Goal: Task Accomplishment & Management: Complete application form

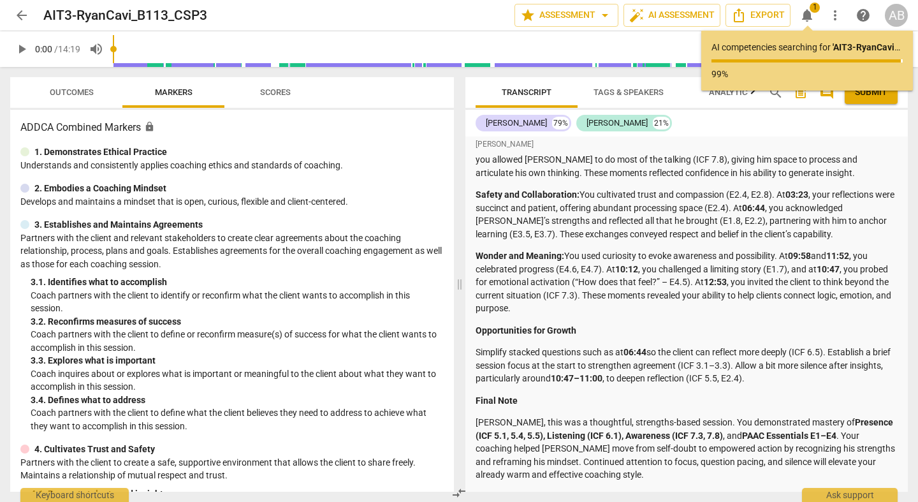
scroll to position [3289, 0]
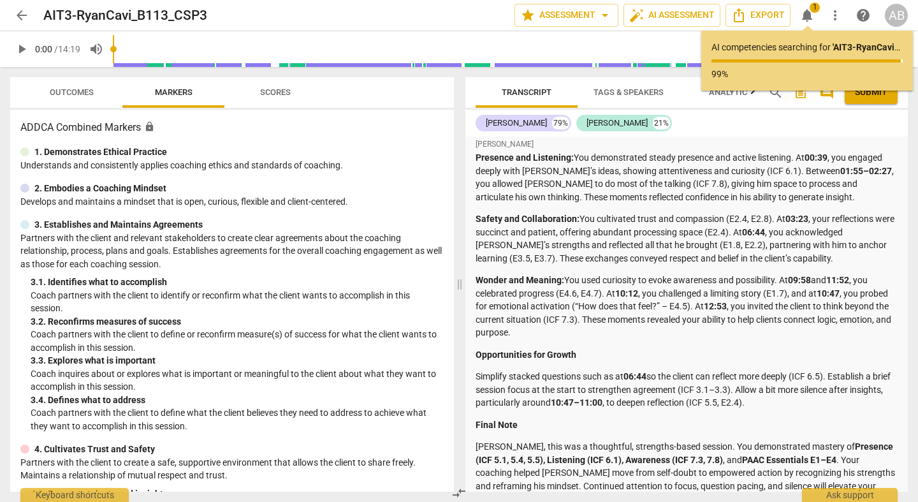
click at [814, 20] on span "notifications" at bounding box center [806, 15] width 15 height 15
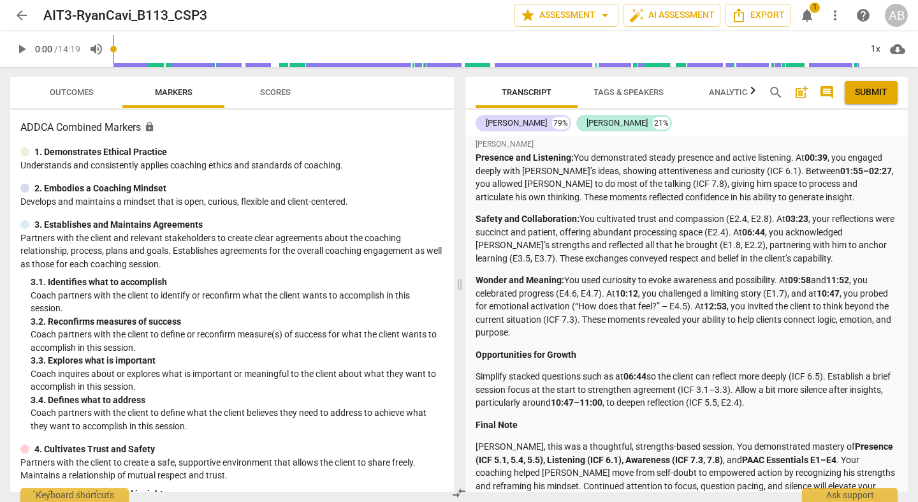
click at [803, 94] on span "post_add" at bounding box center [801, 92] width 15 height 15
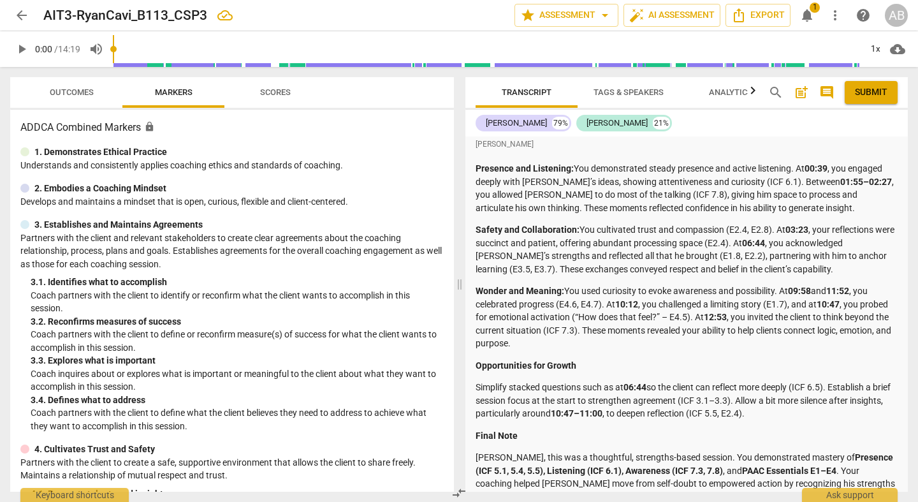
scroll to position [3560, 0]
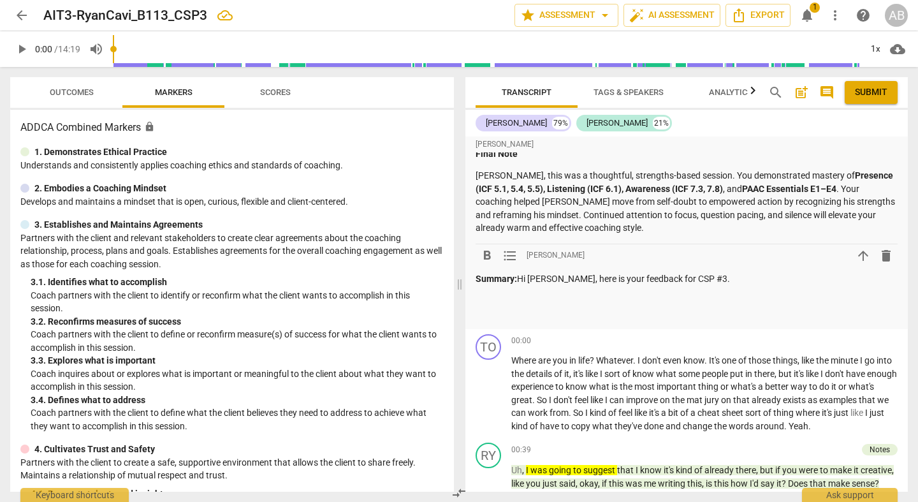
click at [704, 272] on p "Summary: Hi [PERSON_NAME], here is your feedback for CSP #3." at bounding box center [687, 278] width 422 height 13
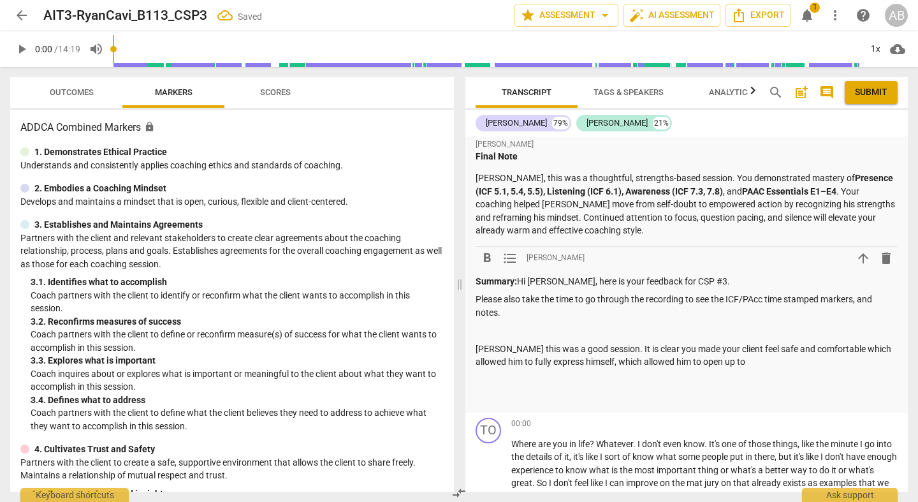
scroll to position [3572, 0]
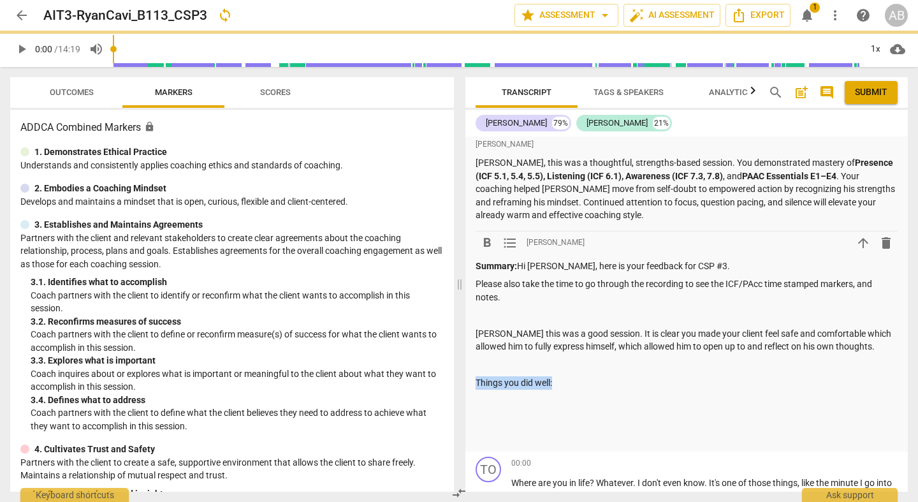
drag, startPoint x: 564, startPoint y: 343, endPoint x: 472, endPoint y: 335, distance: 92.7
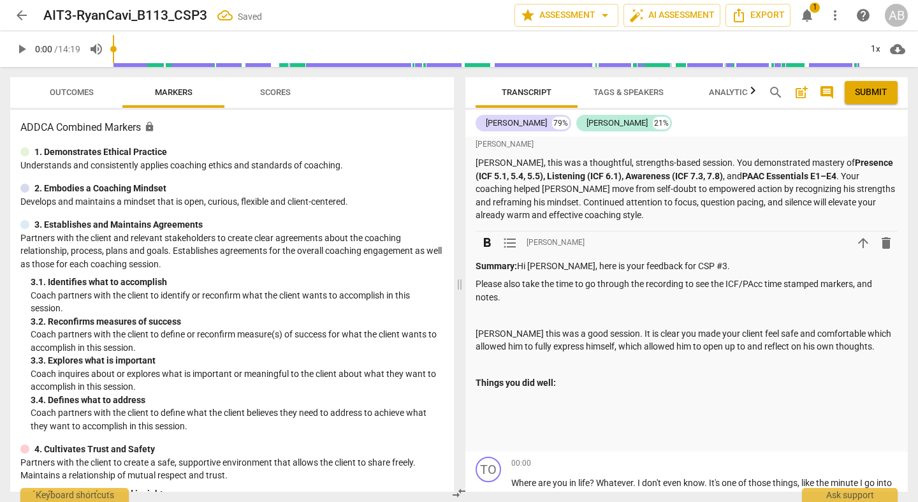
click at [654, 395] on p at bounding box center [687, 401] width 422 height 13
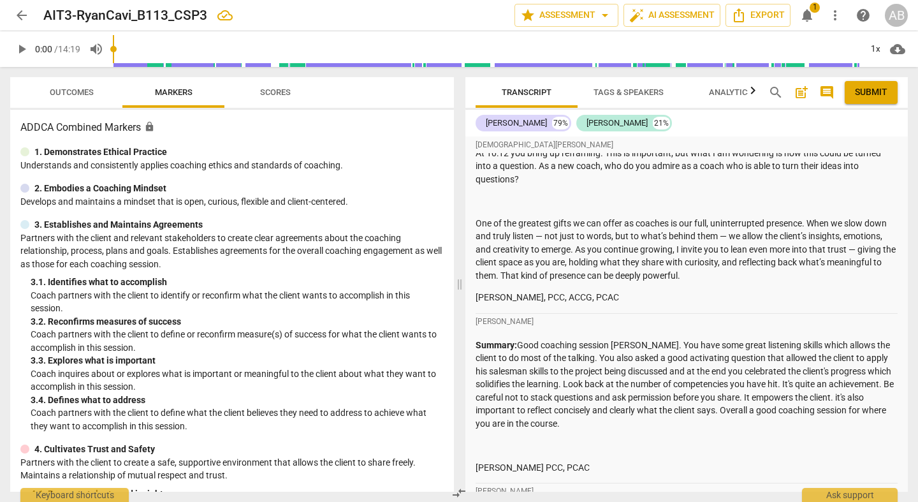
scroll to position [1653, 0]
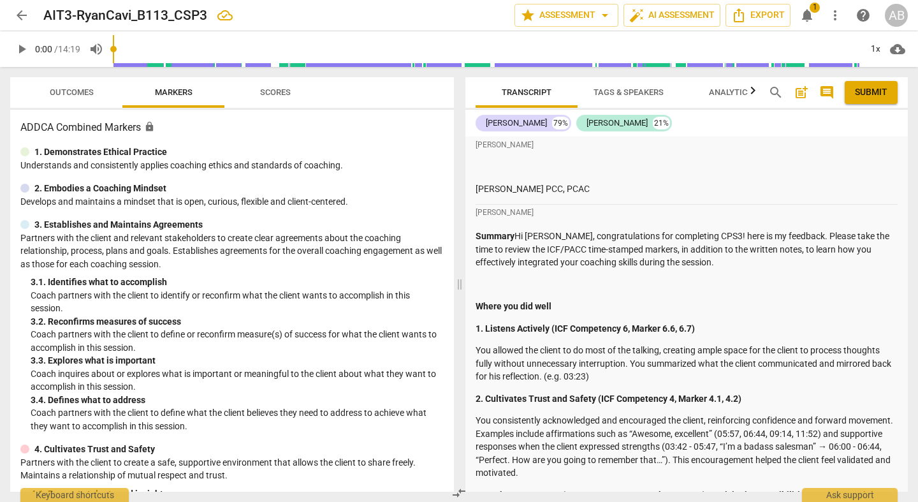
click at [284, 89] on span "Scores" at bounding box center [275, 92] width 31 height 10
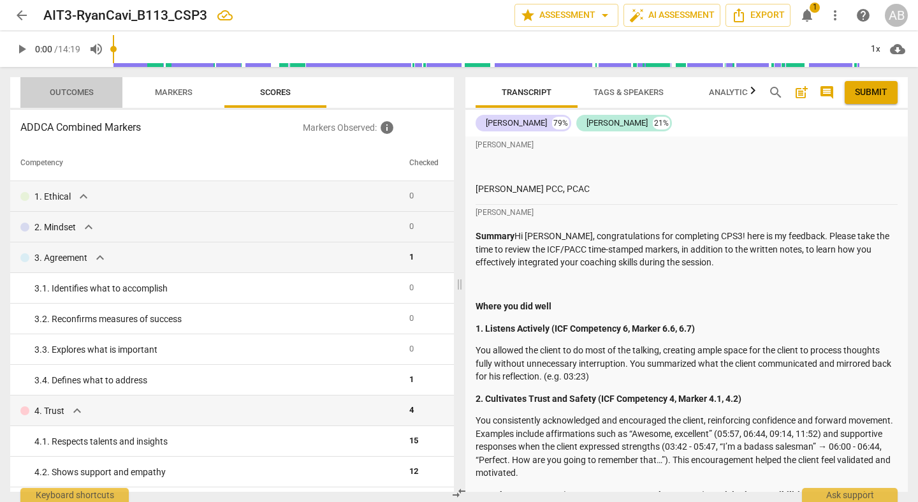
click at [77, 89] on span "Outcomes" at bounding box center [72, 92] width 44 height 10
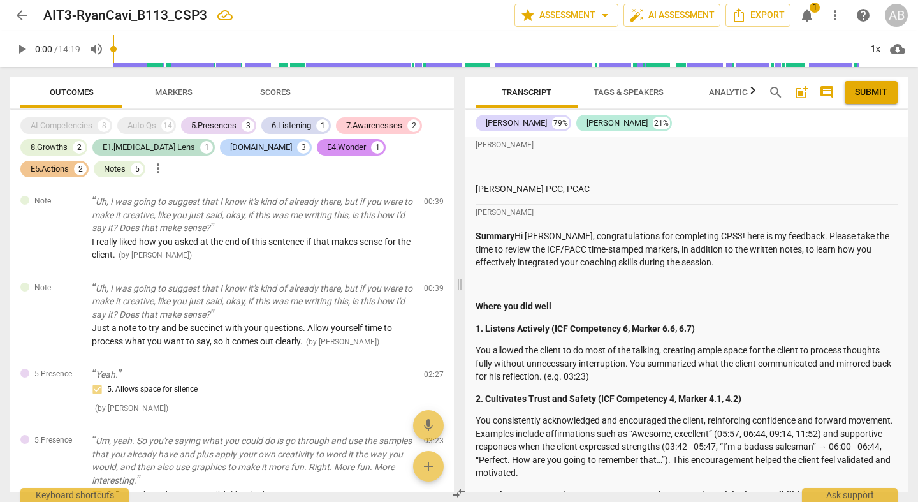
click at [122, 156] on div "AI Competencies 8 Auto Qs 14 5.Presences 3 6.Listening 1 7.Awarenesses 2 8.Grow…" at bounding box center [236, 147] width 433 height 65
click at [123, 152] on div "E1.[MEDICAL_DATA] Lens" at bounding box center [149, 147] width 92 height 13
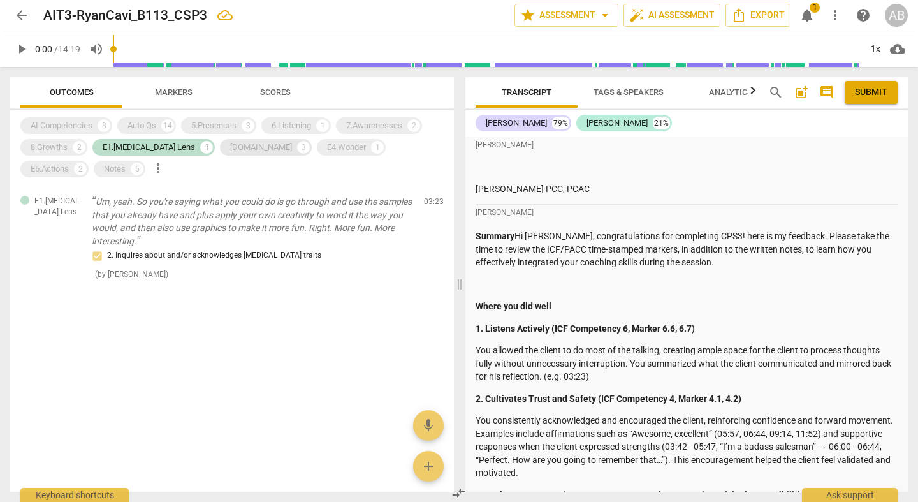
click at [230, 145] on div "[DOMAIN_NAME]" at bounding box center [261, 147] width 62 height 13
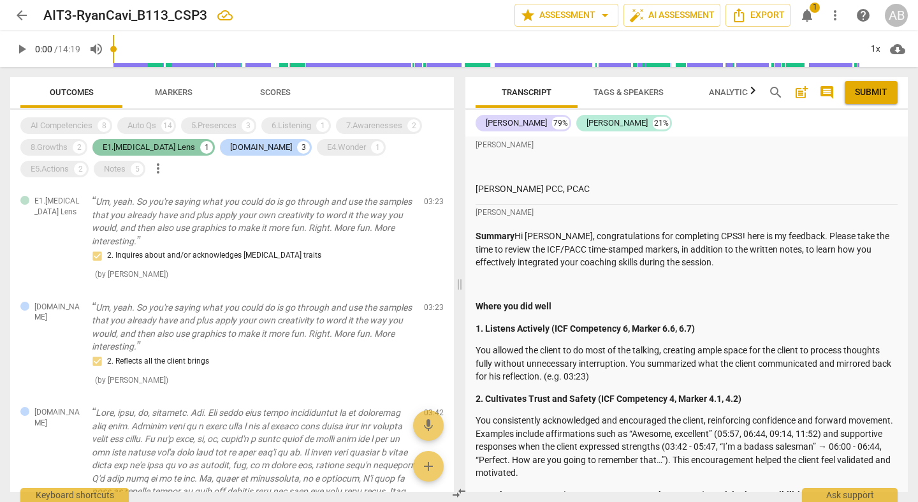
click at [145, 147] on div "E1.[MEDICAL_DATA] Lens" at bounding box center [149, 147] width 92 height 13
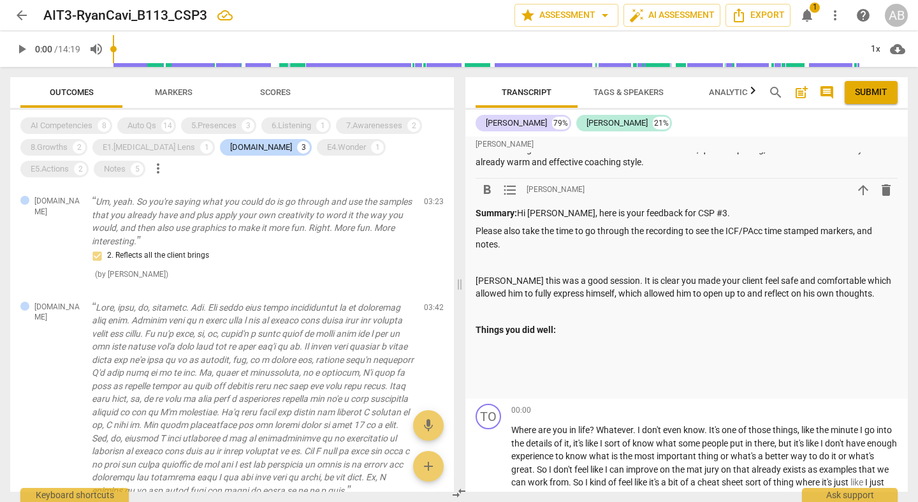
scroll to position [3604, 0]
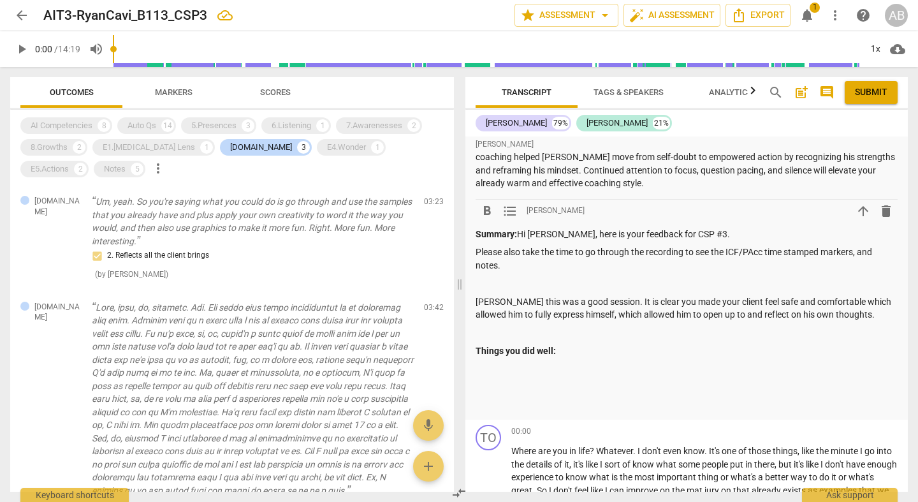
click at [674, 326] on p at bounding box center [687, 332] width 422 height 13
drag, startPoint x: 592, startPoint y: 298, endPoint x: 539, endPoint y: 298, distance: 52.9
click at [538, 298] on div "Summary: Hi [PERSON_NAME], here is your feedback for CSP #3. Please also take t…" at bounding box center [687, 320] width 422 height 185
click at [599, 344] on p "Things you did well:" at bounding box center [687, 350] width 422 height 13
click at [525, 248] on div "Summary: Hi [PERSON_NAME], here is your feedback for CSP #3. Please also take t…" at bounding box center [687, 320] width 422 height 185
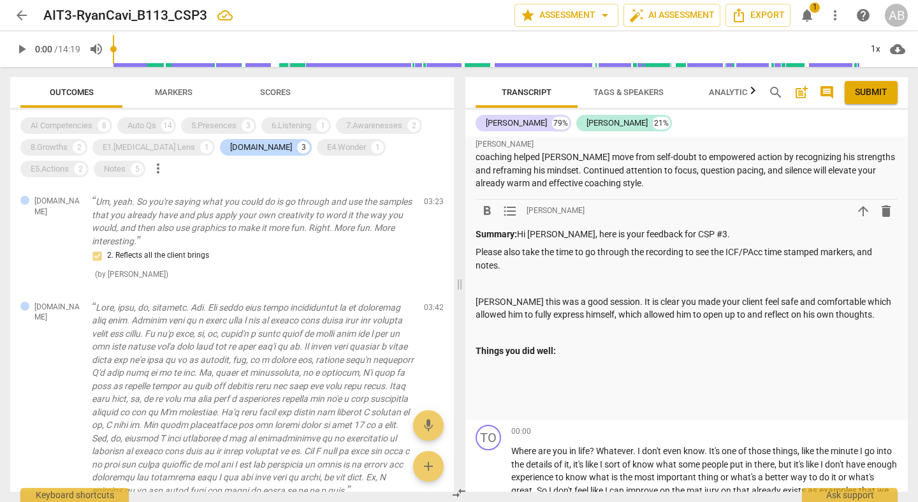
click at [518, 277] on p at bounding box center [687, 283] width 422 height 13
click at [753, 295] on p "[PERSON_NAME] this was a good session. It is clear you made your client feel sa…" at bounding box center [687, 308] width 422 height 26
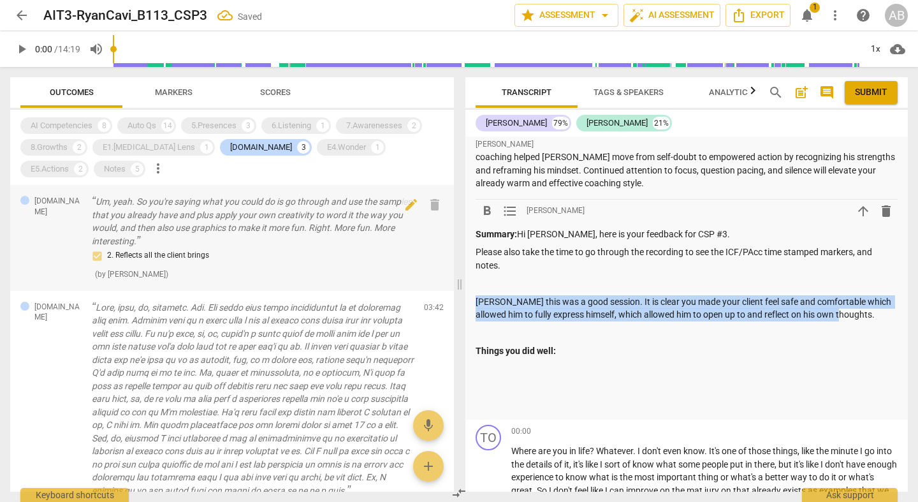
drag, startPoint x: 872, startPoint y: 271, endPoint x: 435, endPoint y: 256, distance: 436.9
click at [435, 256] on div "Outcomes Markers Scores AI Competencies 8 Auto Qs 14 5.Presences 3 6.Listening …" at bounding box center [459, 284] width 918 height 435
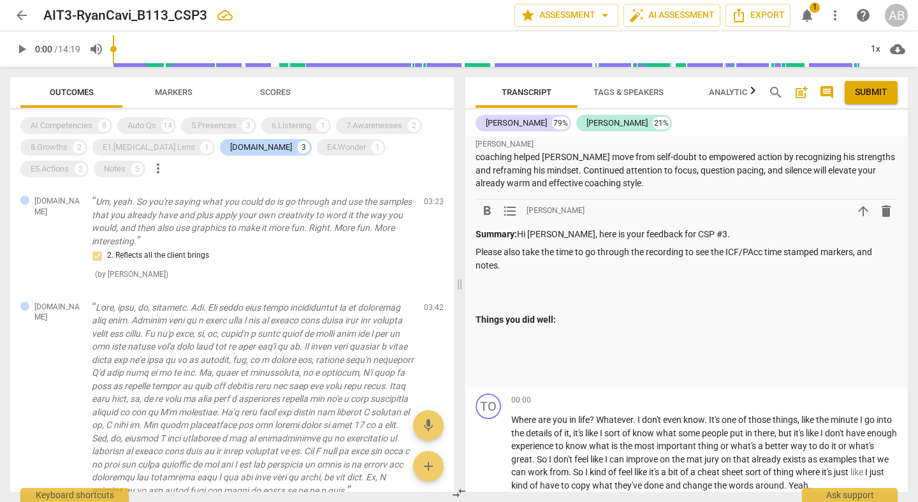
click at [498, 295] on p at bounding box center [687, 301] width 422 height 13
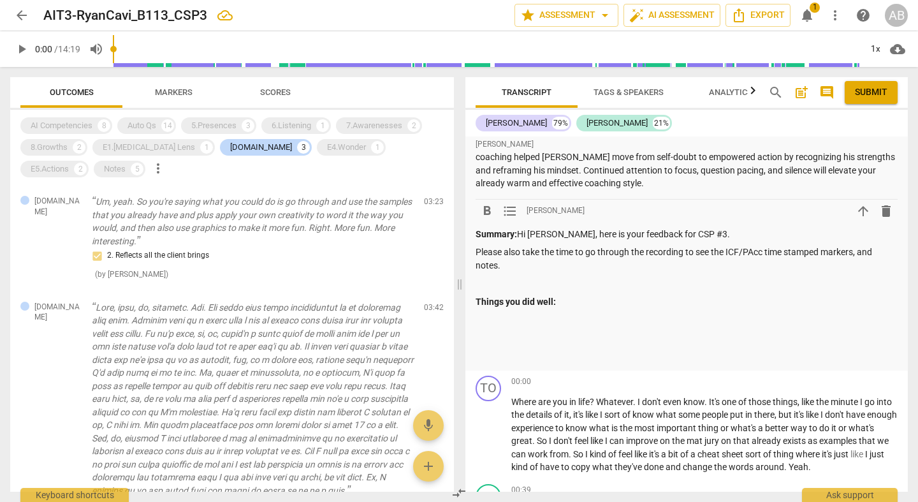
click at [583, 295] on p "Things you did well:" at bounding box center [687, 301] width 422 height 13
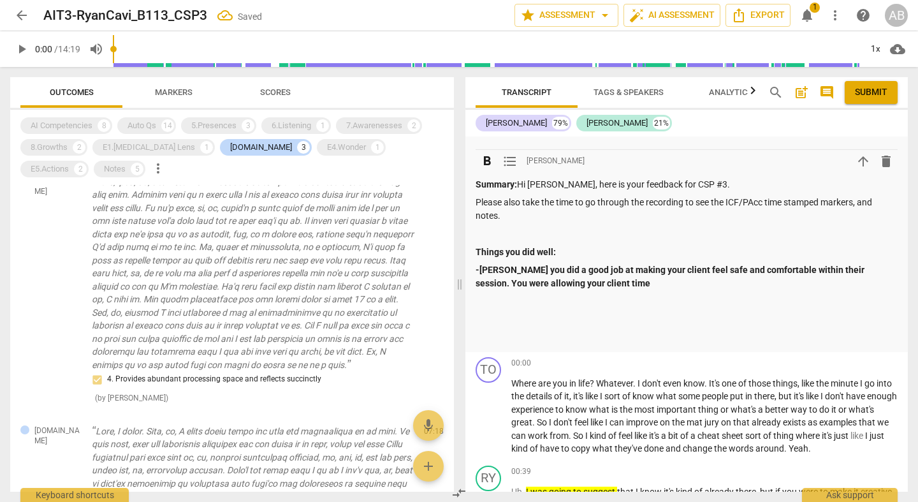
scroll to position [3651, 0]
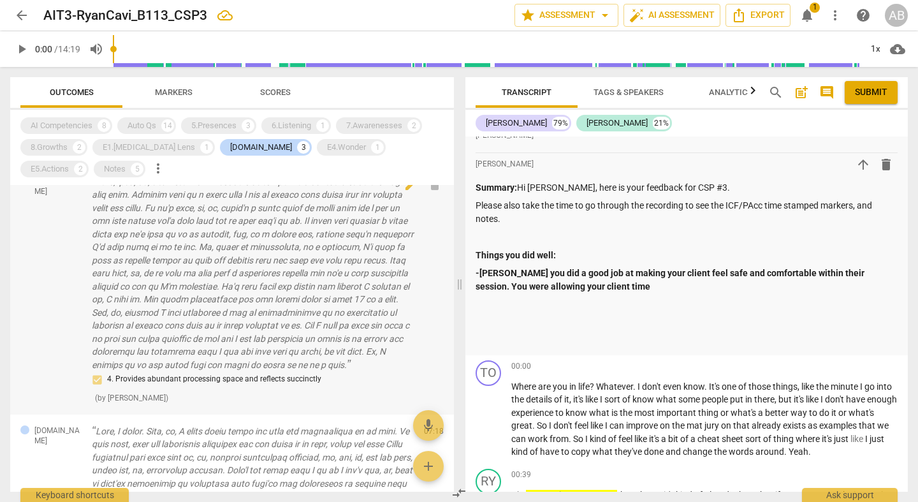
click at [282, 289] on p at bounding box center [253, 273] width 322 height 196
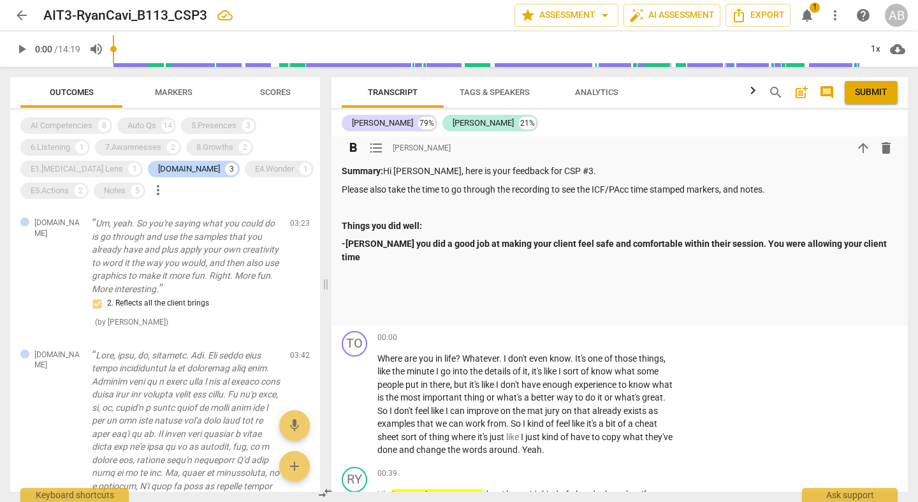
scroll to position [3106, 0]
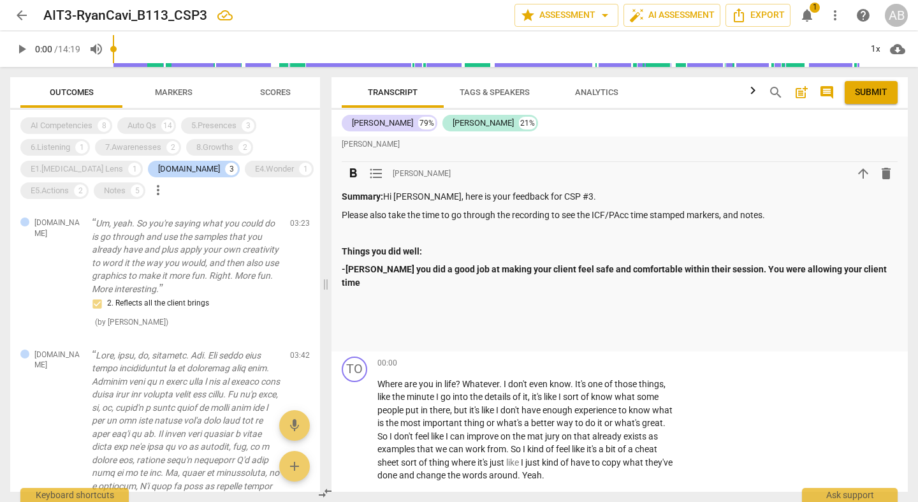
click at [833, 312] on p at bounding box center [620, 318] width 556 height 13
drag, startPoint x: 858, startPoint y: 213, endPoint x: 878, endPoint y: 201, distance: 23.2
click at [858, 294] on p at bounding box center [620, 300] width 556 height 13
click at [875, 263] on p "-[PERSON_NAME] you did a good job at making your client feel safe and comfortab…" at bounding box center [620, 276] width 556 height 26
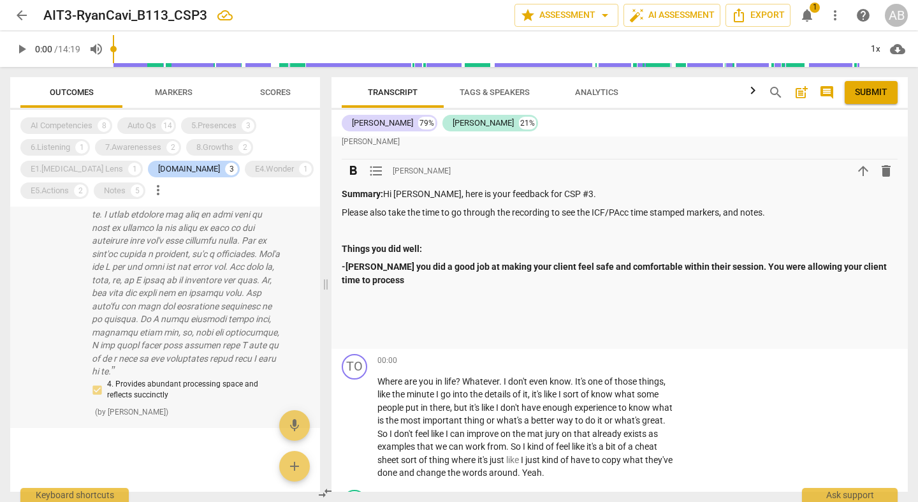
scroll to position [377, 0]
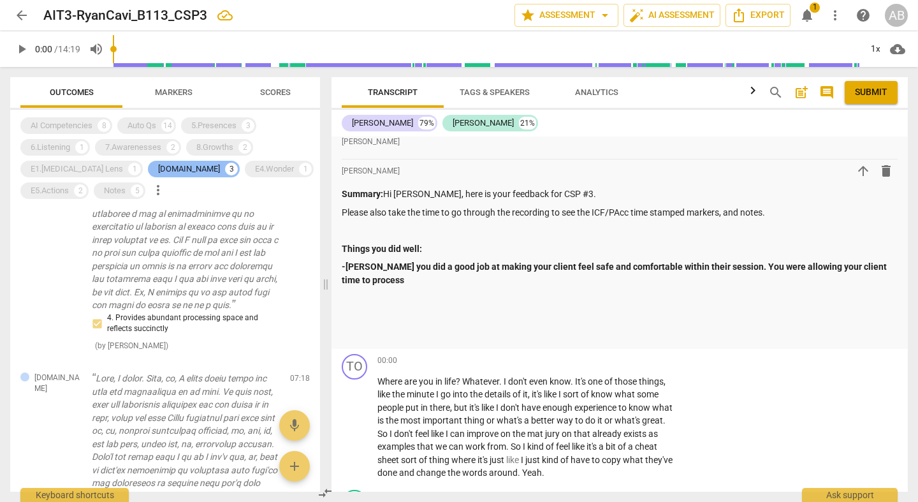
click at [158, 167] on div "[DOMAIN_NAME]" at bounding box center [189, 169] width 62 height 13
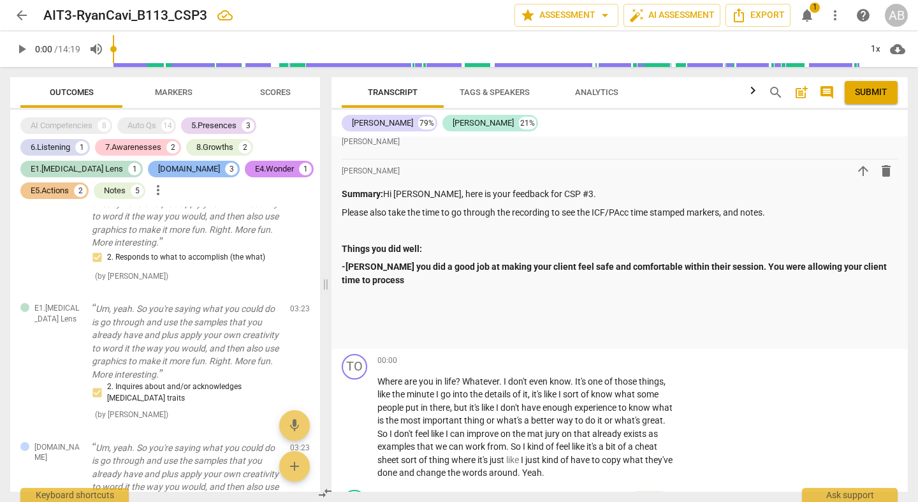
click at [158, 167] on div "[DOMAIN_NAME]" at bounding box center [189, 169] width 62 height 13
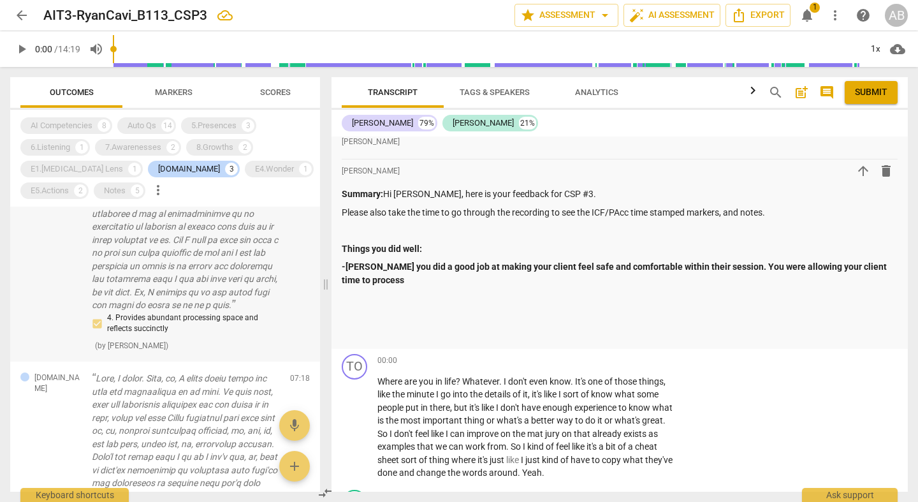
scroll to position [0, 0]
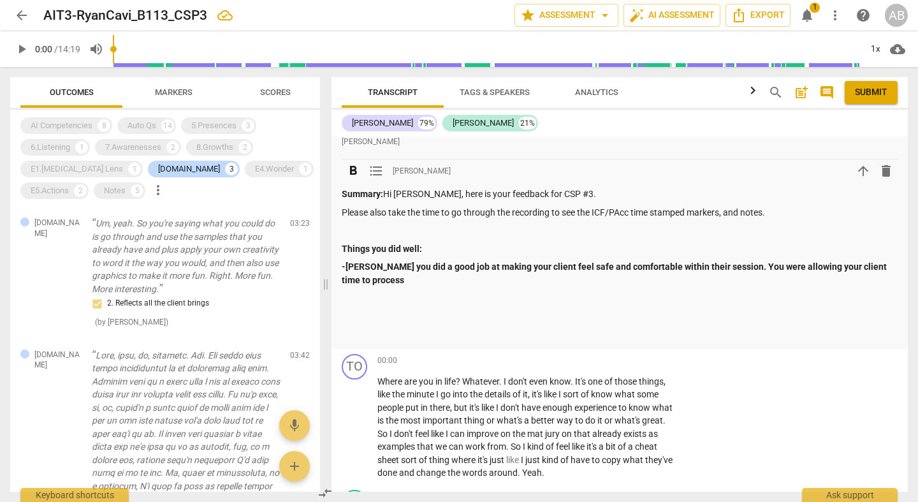
click at [382, 260] on p "-[PERSON_NAME] you did a good job at making your client feel safe and comfortab…" at bounding box center [620, 273] width 556 height 26
drag, startPoint x: 381, startPoint y: 212, endPoint x: 831, endPoint y: 196, distance: 449.7
click at [831, 260] on p "-[PERSON_NAME] you did a good job at making your client feel safe and comfortab…" at bounding box center [620, 273] width 556 height 26
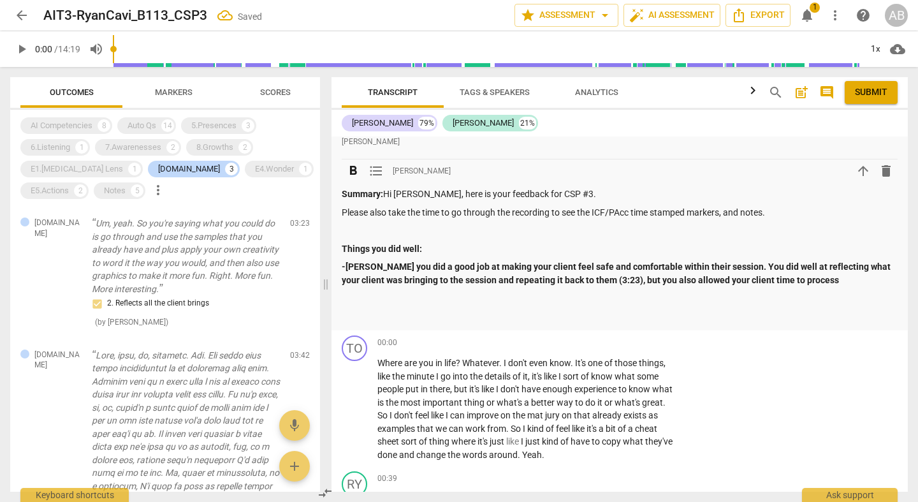
click at [821, 260] on p "-[PERSON_NAME] you did a good job at making your client feel safe and comfortab…" at bounding box center [620, 273] width 556 height 26
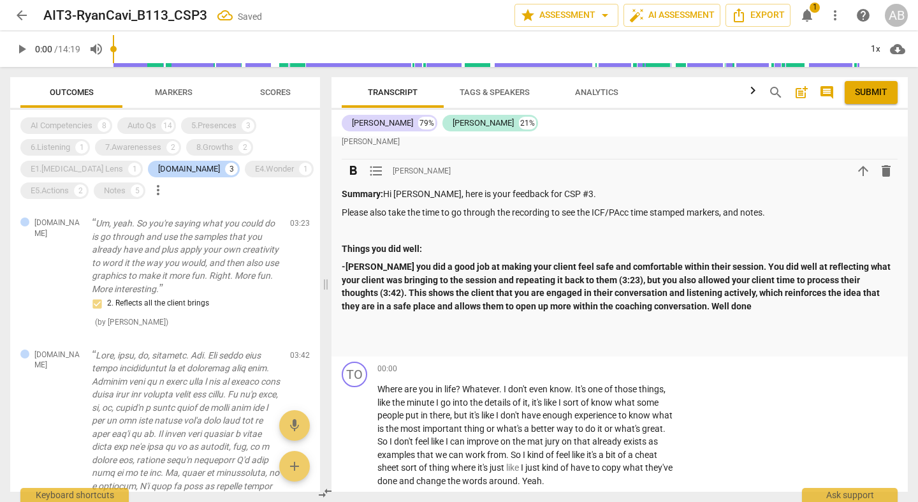
click at [700, 260] on p "-[PERSON_NAME] you did a good job at making your client feel safe and comfortab…" at bounding box center [620, 286] width 556 height 52
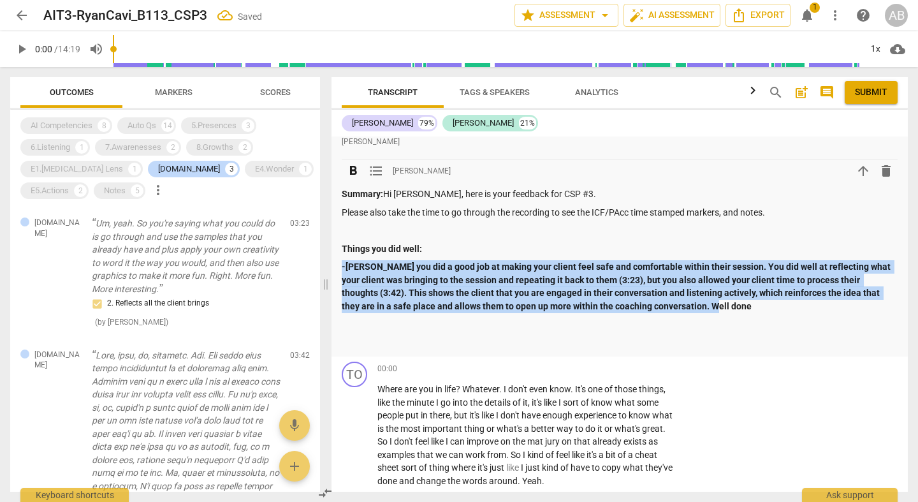
drag, startPoint x: 693, startPoint y: 237, endPoint x: 333, endPoint y: 201, distance: 361.4
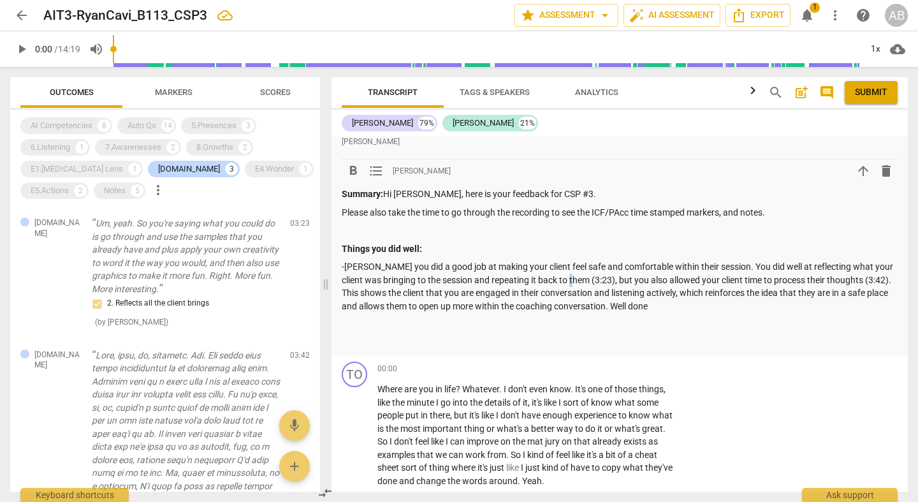
click at [590, 260] on p "-[PERSON_NAME] you did a good job at making your client feel safe and comfortab…" at bounding box center [620, 286] width 556 height 52
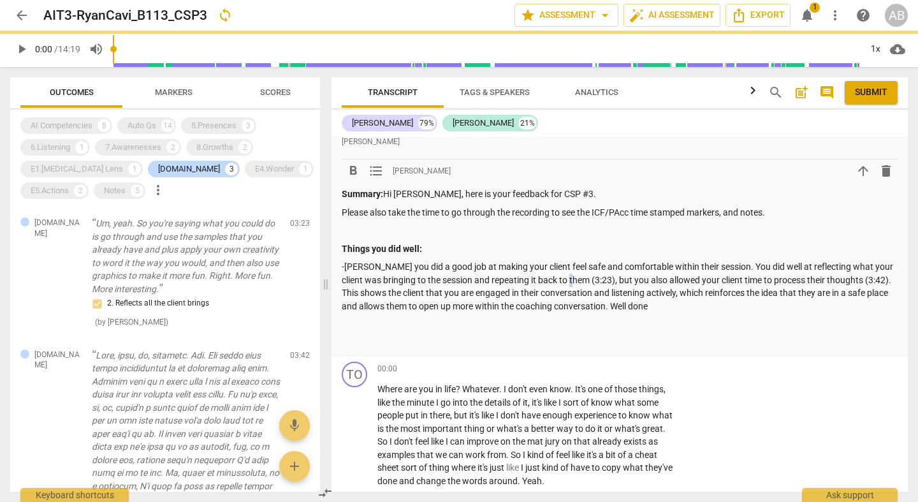
click at [678, 260] on p "-[PERSON_NAME] you did a good job at making your client feel safe and comfortab…" at bounding box center [620, 286] width 556 height 52
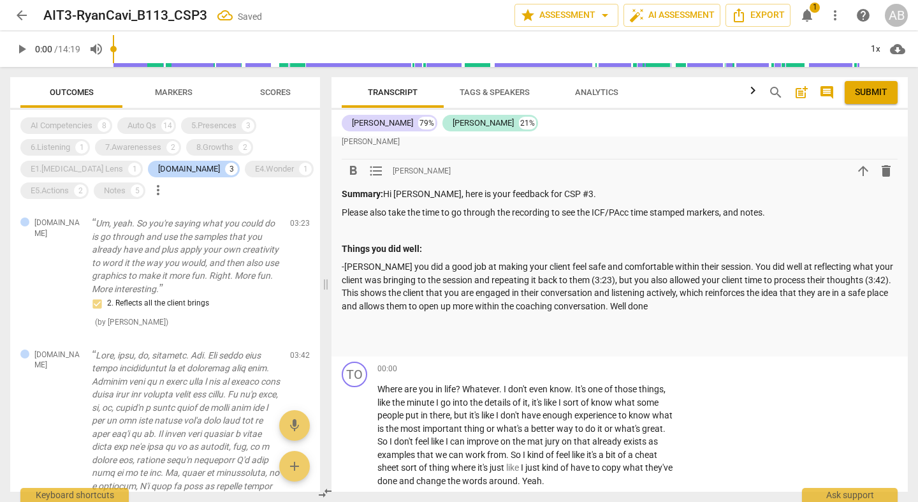
click at [658, 260] on p "-[PERSON_NAME] you did a good job at making your client feel safe and comfortab…" at bounding box center [620, 286] width 556 height 52
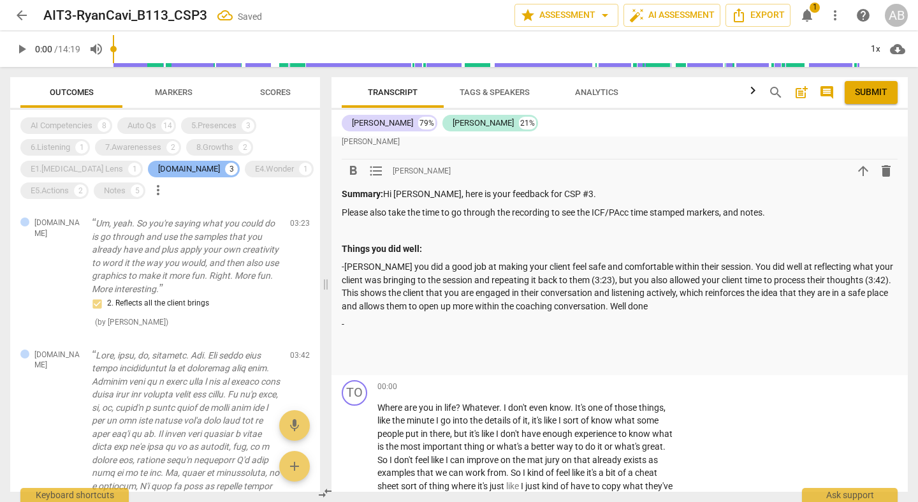
click at [158, 170] on div "[DOMAIN_NAME]" at bounding box center [189, 169] width 62 height 13
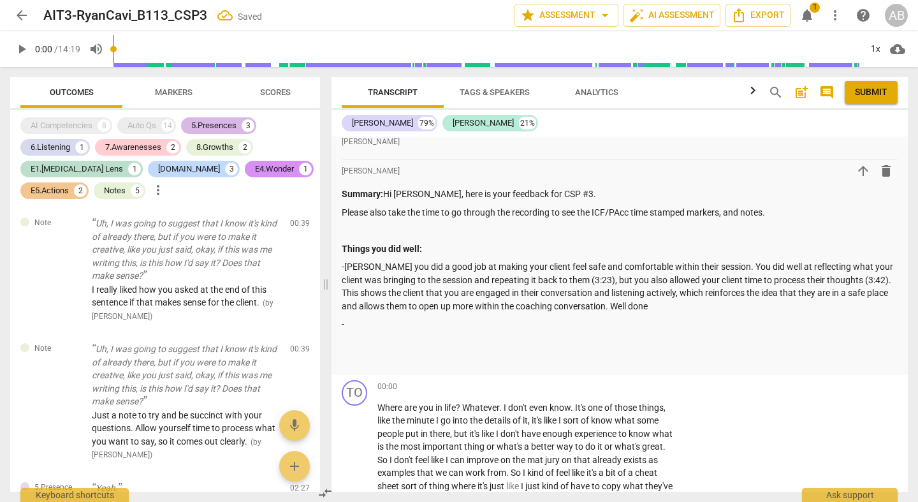
click at [204, 128] on div "5.Presences" at bounding box center [213, 125] width 45 height 13
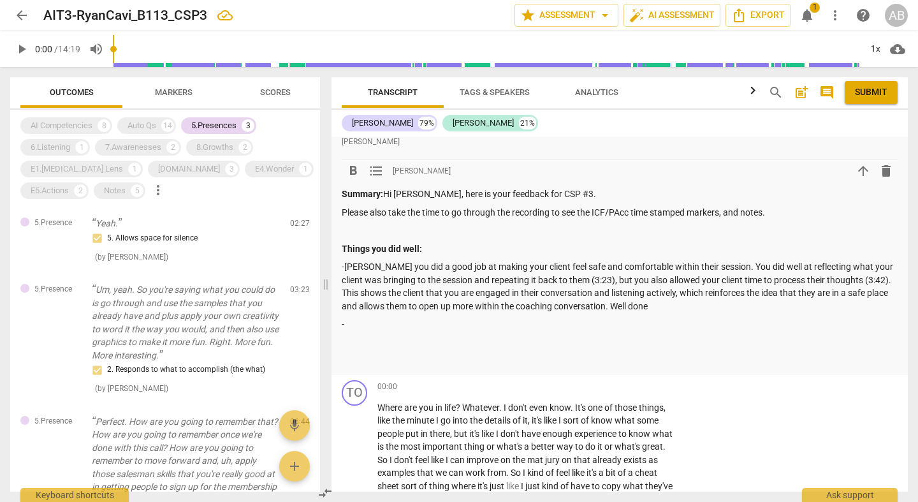
click at [472, 336] on p at bounding box center [620, 342] width 556 height 13
click at [458, 262] on div "Summary: Hi [PERSON_NAME], here is your feedback for CSP #3. Please also take t…" at bounding box center [620, 277] width 556 height 180
click at [446, 317] on p "-" at bounding box center [620, 323] width 556 height 13
click at [538, 260] on p "-[PERSON_NAME] you did a good job at making your client feel safe and comfortab…" at bounding box center [620, 286] width 556 height 52
drag, startPoint x: 560, startPoint y: 196, endPoint x: 615, endPoint y: 186, distance: 55.8
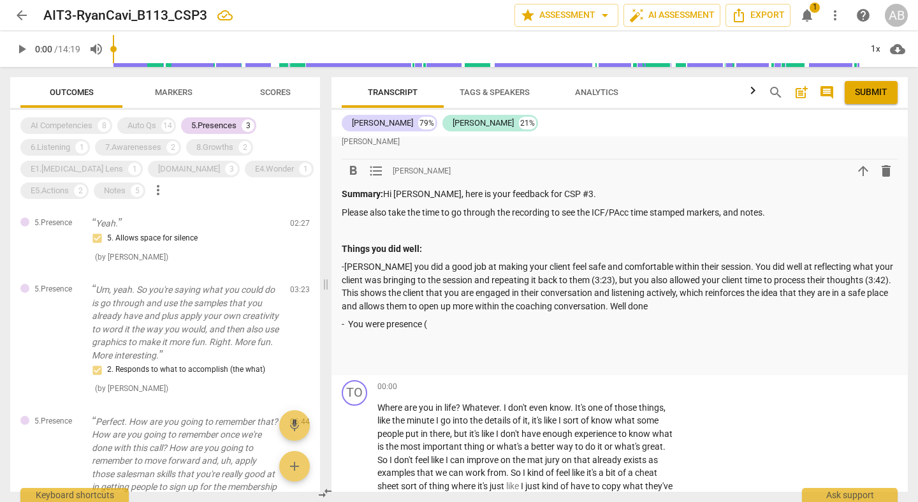
click at [559, 260] on p "-[PERSON_NAME] you did a good job at making your client feel safe and comfortab…" at bounding box center [620, 286] width 556 height 52
click at [496, 317] on p "- You were presence (" at bounding box center [620, 323] width 556 height 13
click at [591, 260] on p "-[PERSON_NAME] you did a good job at making your client feel safe (PAAC 2) and …" at bounding box center [620, 286] width 556 height 52
click at [547, 336] on p at bounding box center [620, 342] width 556 height 13
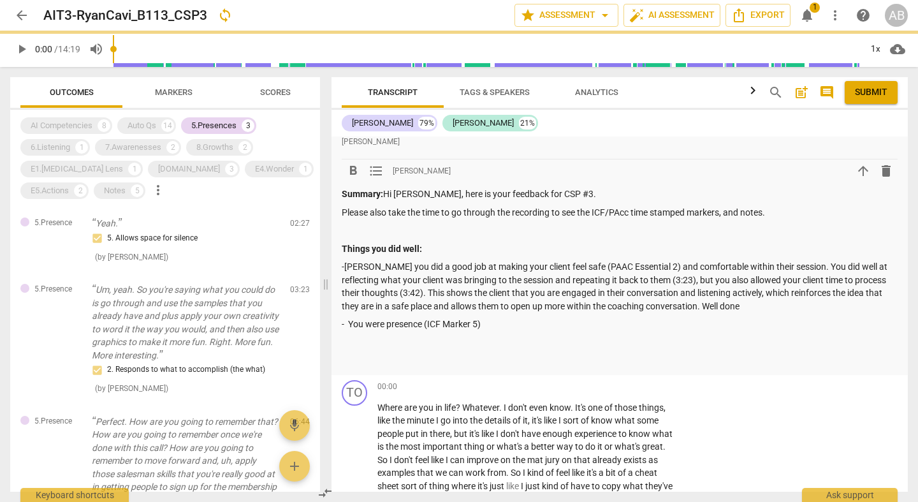
click at [548, 247] on div "Summary: Hi [PERSON_NAME], here is your feedback for CSP #3. Please also take t…" at bounding box center [620, 277] width 556 height 180
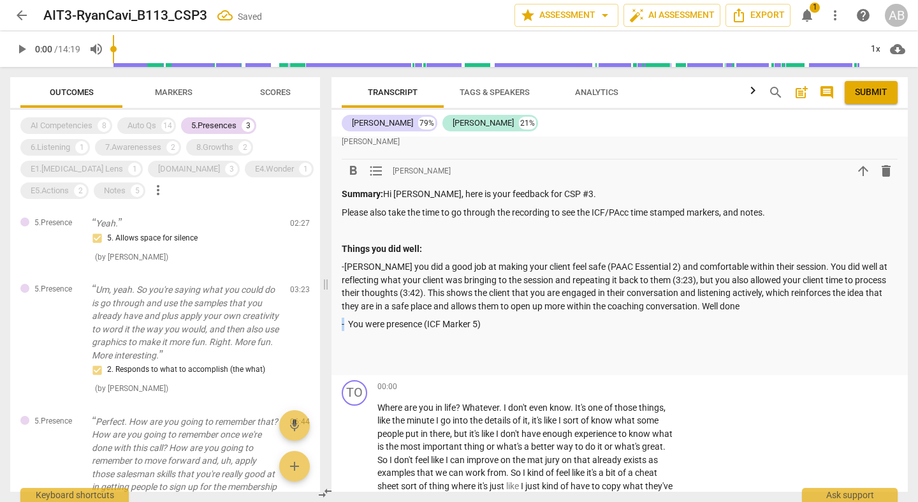
click at [548, 247] on div "Summary: Hi [PERSON_NAME], here is your feedback for CSP #3. Please also take t…" at bounding box center [620, 277] width 556 height 180
click at [523, 317] on p "- You were presence (ICF Marker 5)" at bounding box center [620, 323] width 556 height 13
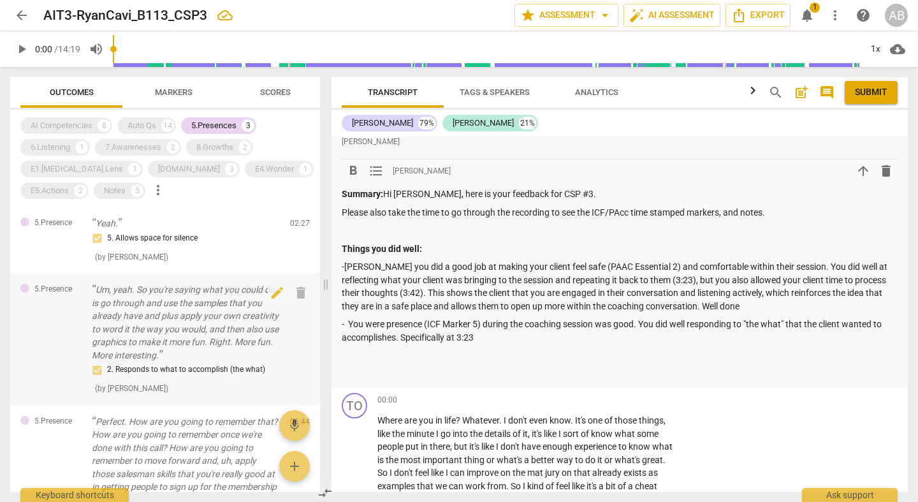
scroll to position [113, 0]
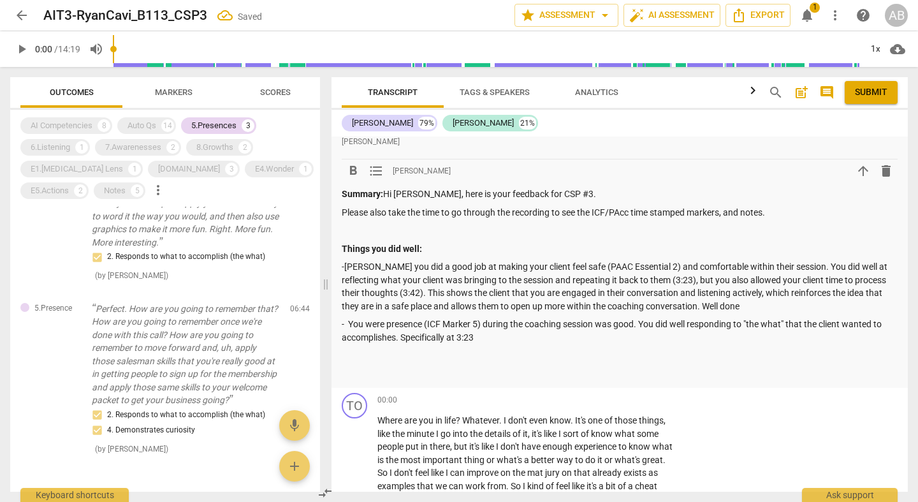
click at [553, 276] on div "Summary: Hi [PERSON_NAME], here is your feedback for CSP #3. Please also take t…" at bounding box center [620, 283] width 556 height 193
click at [530, 317] on p "- You were presence (ICF Marker 5) during the coaching session was good. You di…" at bounding box center [620, 330] width 556 height 26
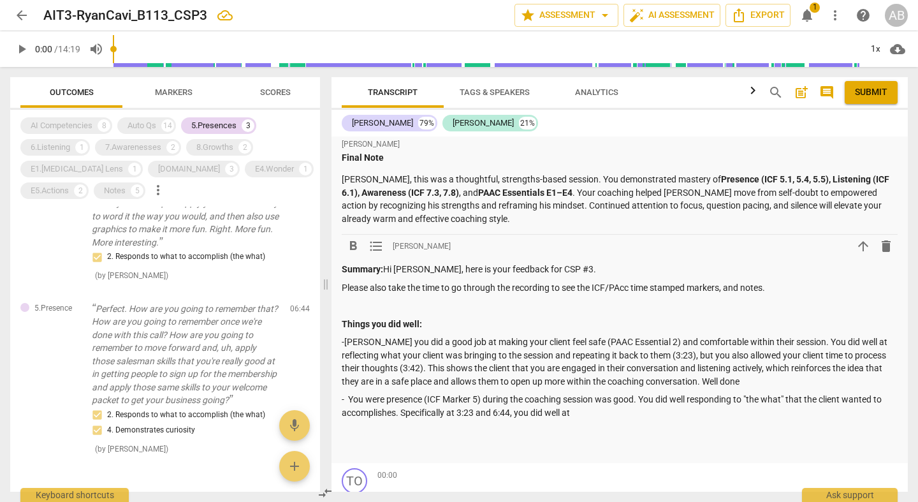
scroll to position [3031, 0]
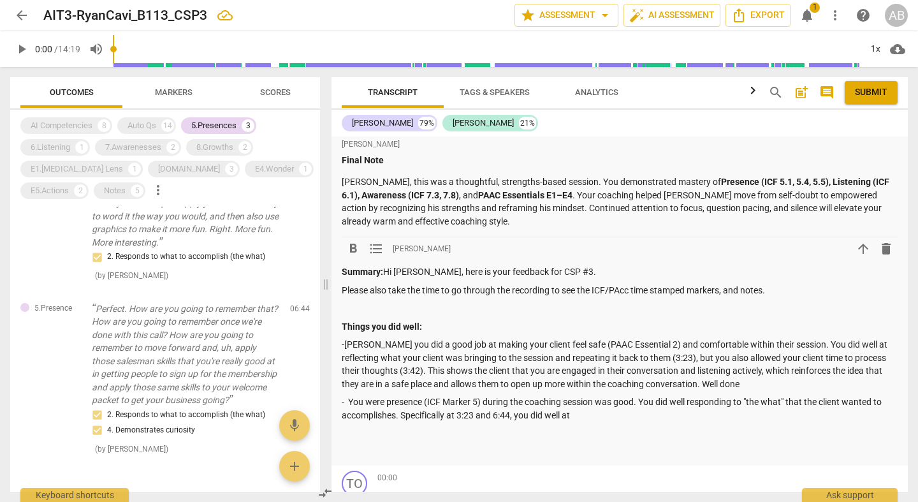
click at [651, 426] on p at bounding box center [620, 432] width 556 height 13
click at [631, 351] on div "Summary: Hi [PERSON_NAME], here is your feedback for CSP #3. Please also take t…" at bounding box center [620, 361] width 556 height 193
click at [625, 395] on p "- You were presence (ICF Marker 5) during the coaching session was good. You di…" at bounding box center [620, 408] width 556 height 26
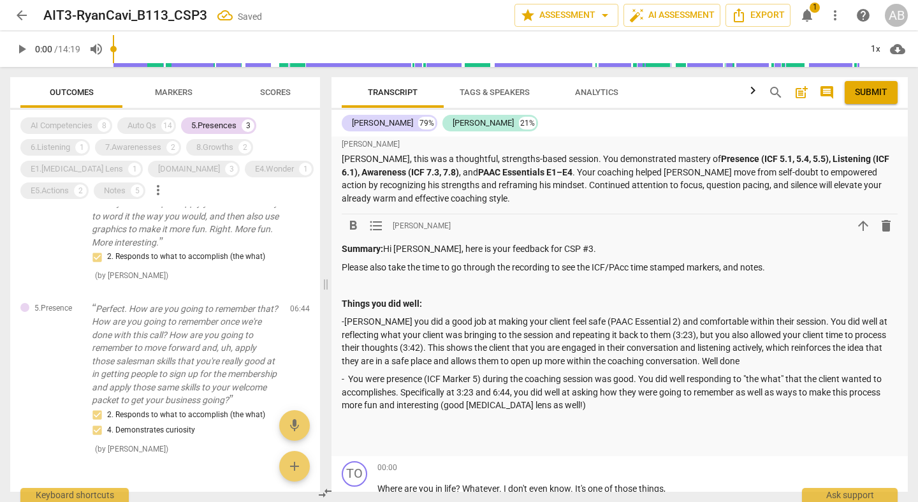
scroll to position [3080, 0]
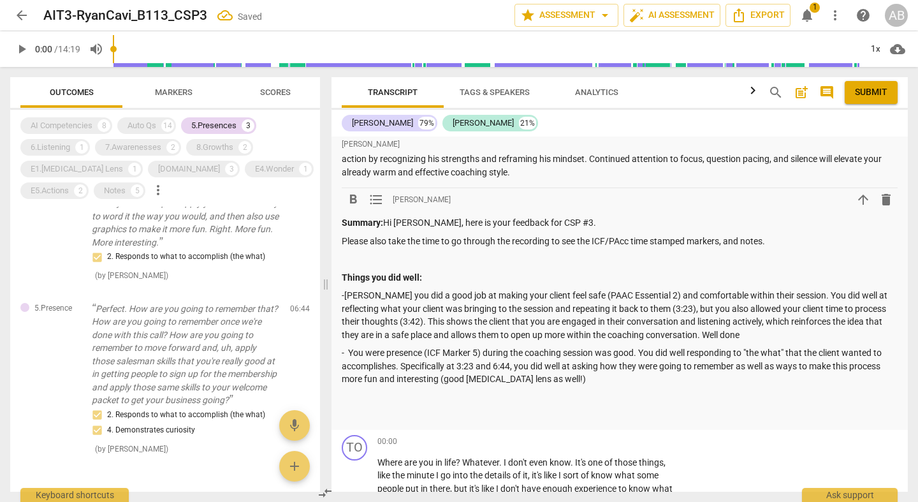
click at [589, 346] on p "- You were presence (ICF Marker 5) during the coaching session was good. You di…" at bounding box center [620, 366] width 556 height 40
click at [586, 346] on p "- You were presence (ICF Marker 5) during the coaching session was good. You di…" at bounding box center [620, 366] width 556 height 40
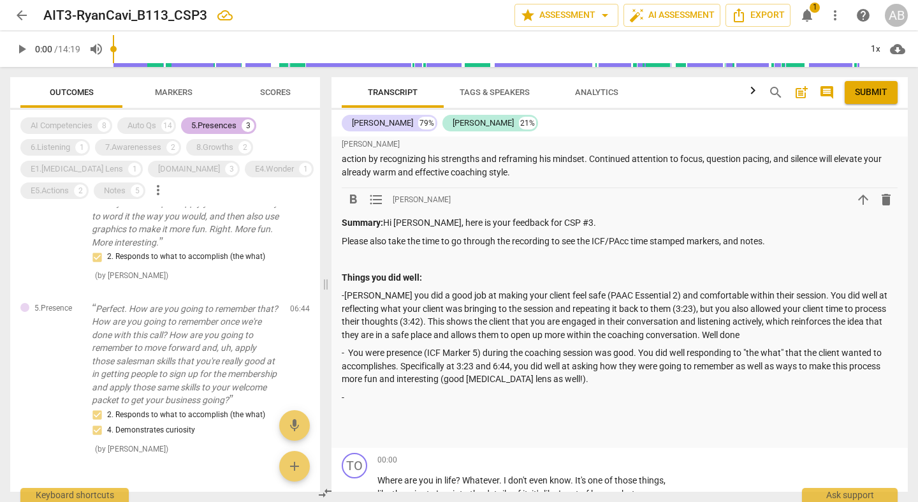
click at [193, 124] on div "5.Presences" at bounding box center [213, 125] width 45 height 13
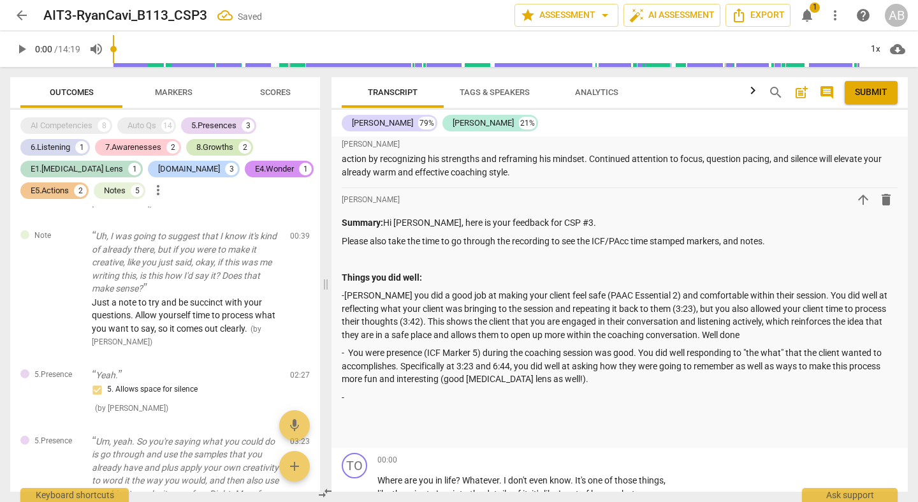
click at [229, 145] on div "8.Growths" at bounding box center [214, 147] width 37 height 13
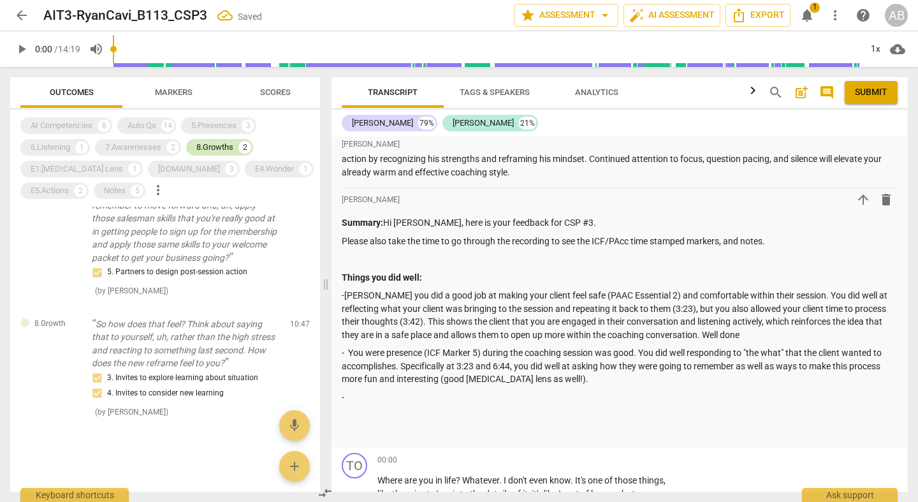
click at [235, 145] on div "8.Growths 2" at bounding box center [219, 147] width 67 height 17
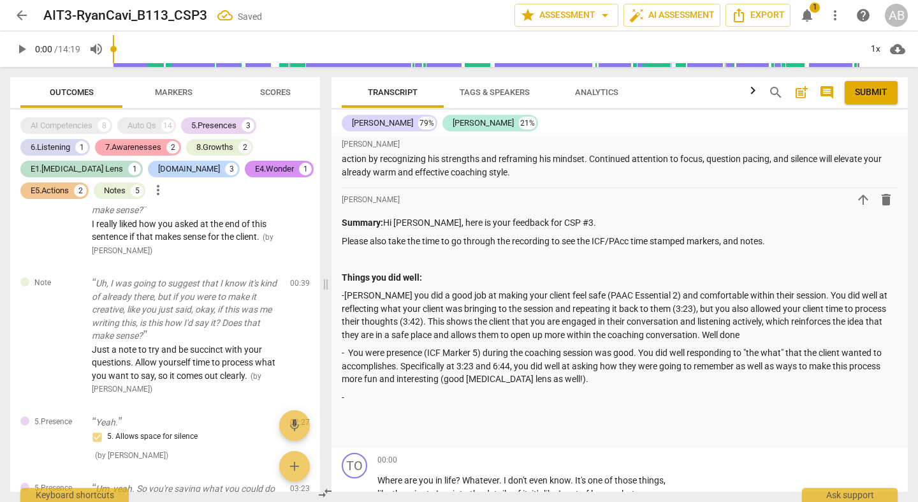
click at [158, 147] on div "7.Awarenesses" at bounding box center [133, 147] width 56 height 13
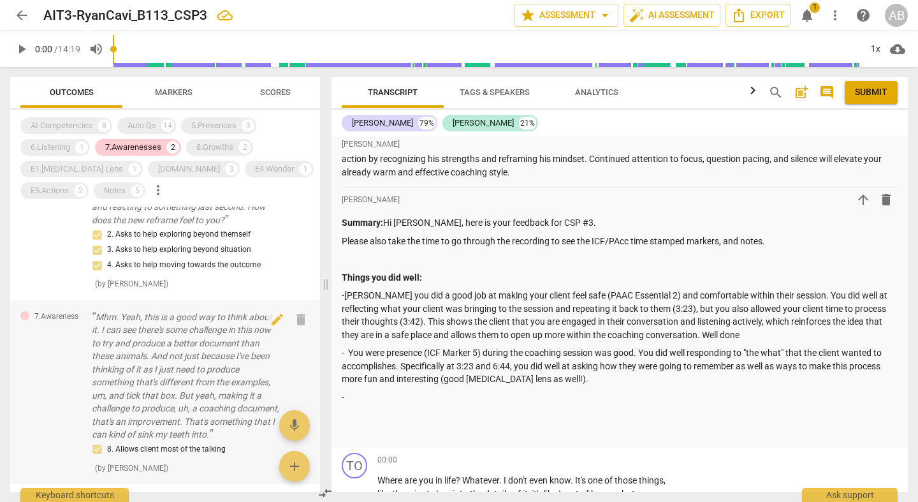
scroll to position [0, 0]
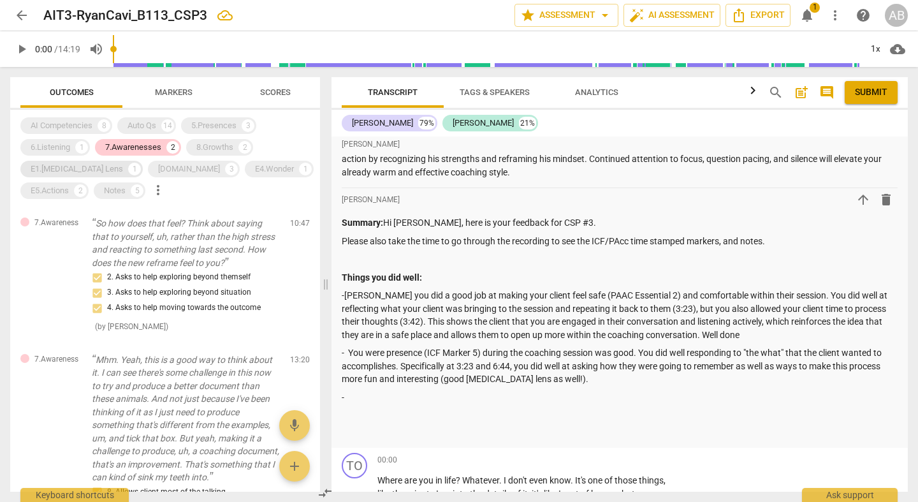
click at [54, 166] on div "E1.[MEDICAL_DATA] Lens" at bounding box center [77, 169] width 92 height 13
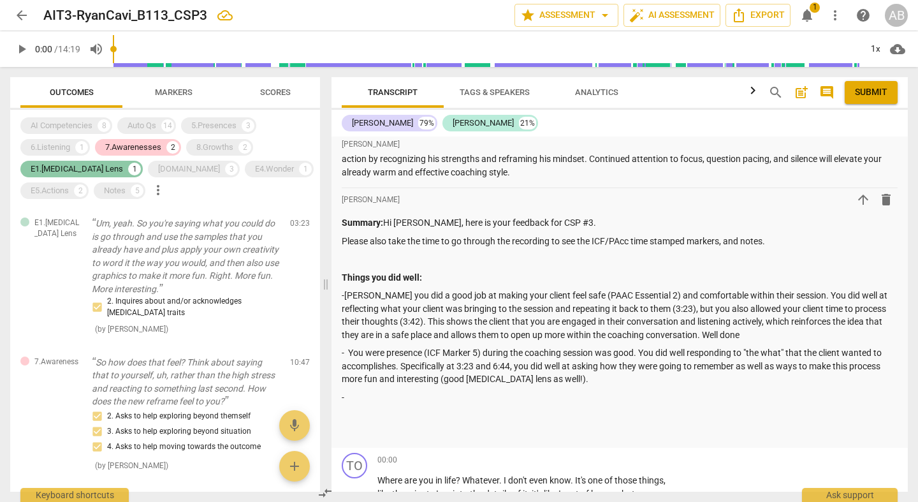
click at [71, 167] on div "E1.[MEDICAL_DATA] Lens" at bounding box center [77, 169] width 92 height 13
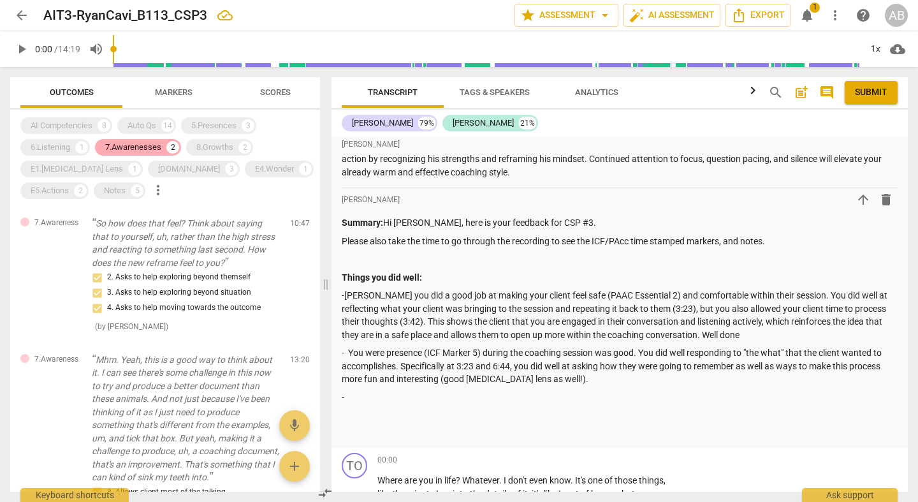
click at [151, 144] on div "7.Awarenesses" at bounding box center [133, 147] width 56 height 13
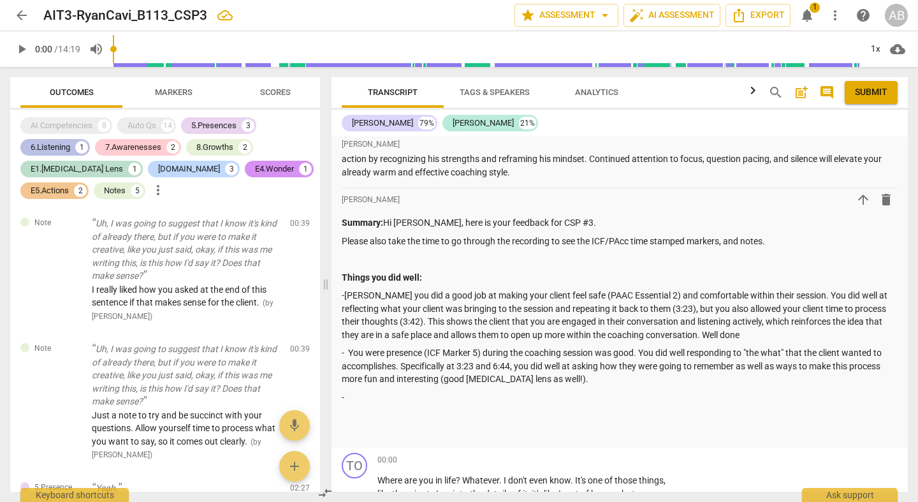
click at [43, 147] on div "6.Listening" at bounding box center [51, 147] width 40 height 13
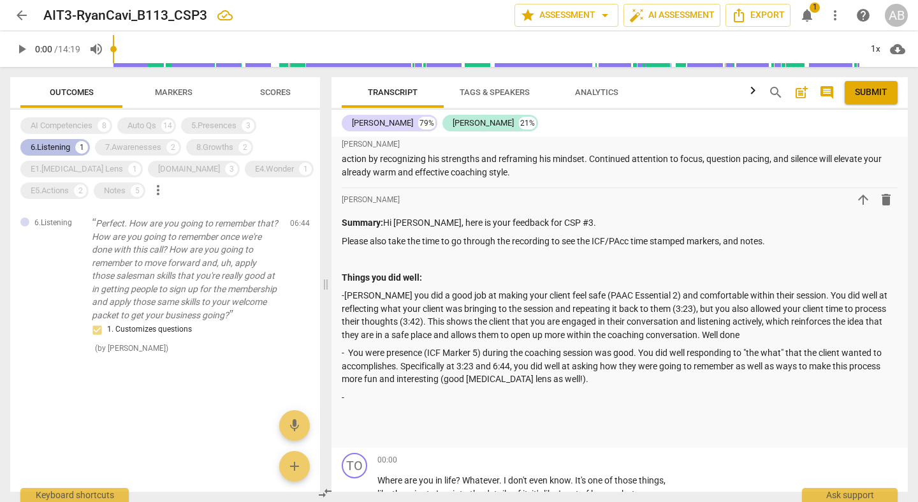
click at [43, 147] on div "6.Listening" at bounding box center [51, 147] width 40 height 13
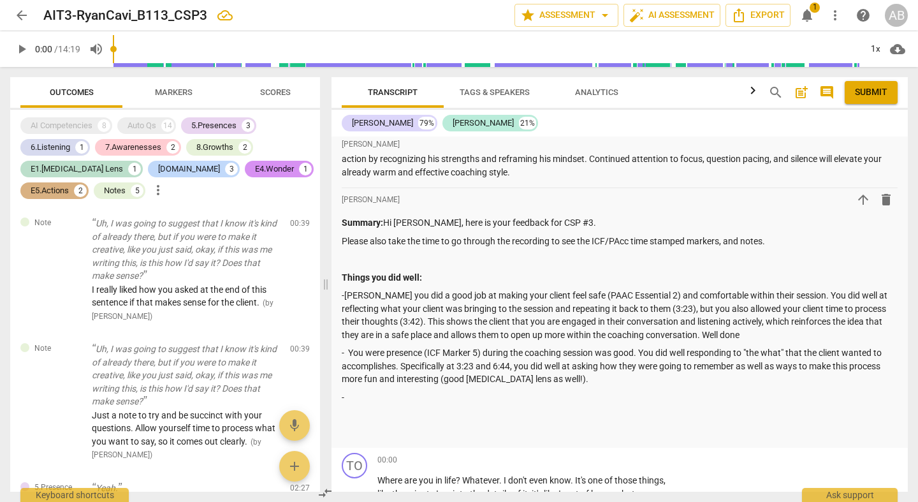
click at [50, 190] on div "E5.Actions" at bounding box center [50, 190] width 38 height 13
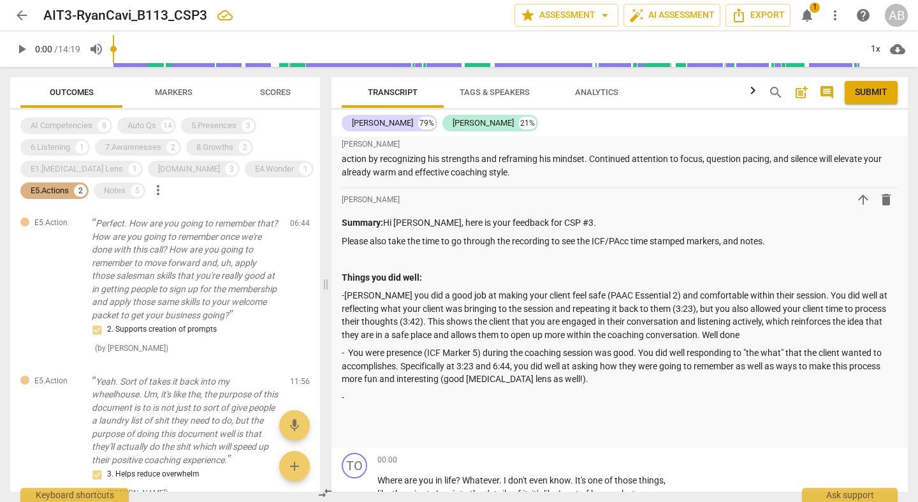
click at [50, 190] on div "E5.Actions" at bounding box center [50, 190] width 38 height 13
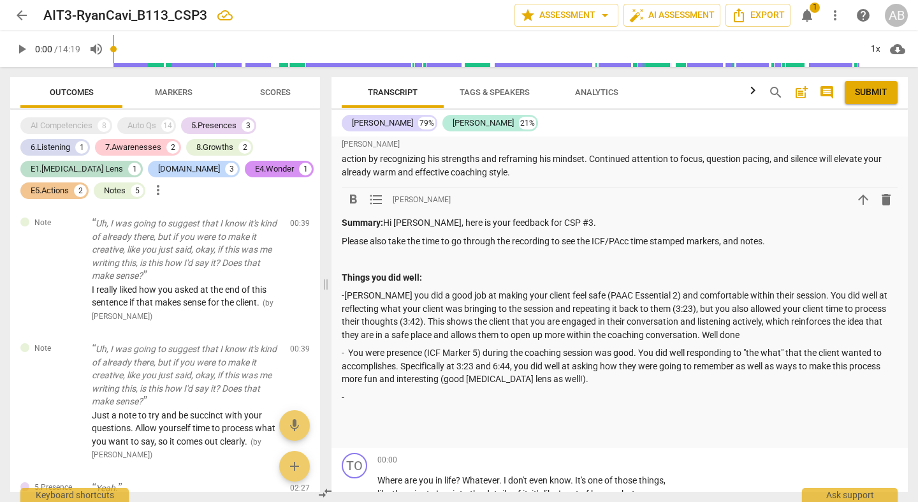
click at [540, 409] on p at bounding box center [620, 415] width 556 height 13
click at [506, 346] on p "- You were presence (ICF Marker 5) during the coaching session was good. You di…" at bounding box center [620, 366] width 556 height 40
click at [446, 391] on p "-" at bounding box center [620, 397] width 556 height 13
click at [68, 165] on div "E1.[MEDICAL_DATA] Lens" at bounding box center [77, 169] width 92 height 13
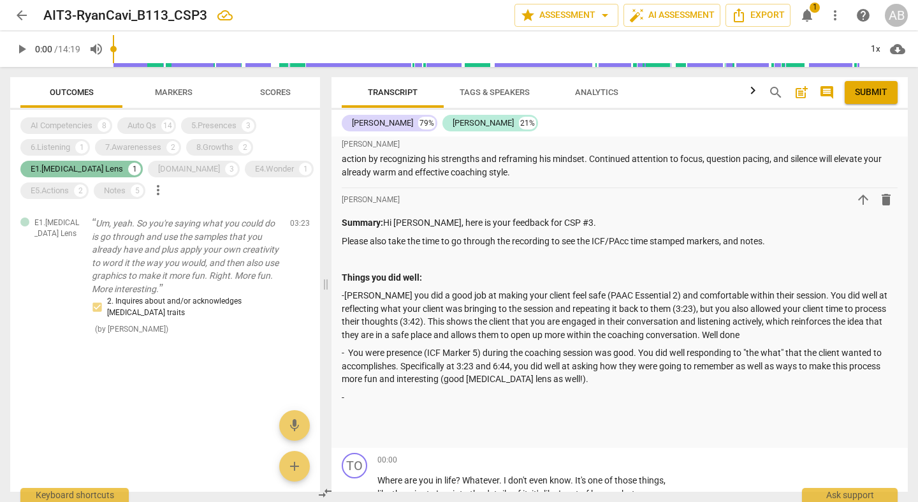
click at [75, 172] on div "E1.[MEDICAL_DATA] Lens" at bounding box center [77, 169] width 92 height 13
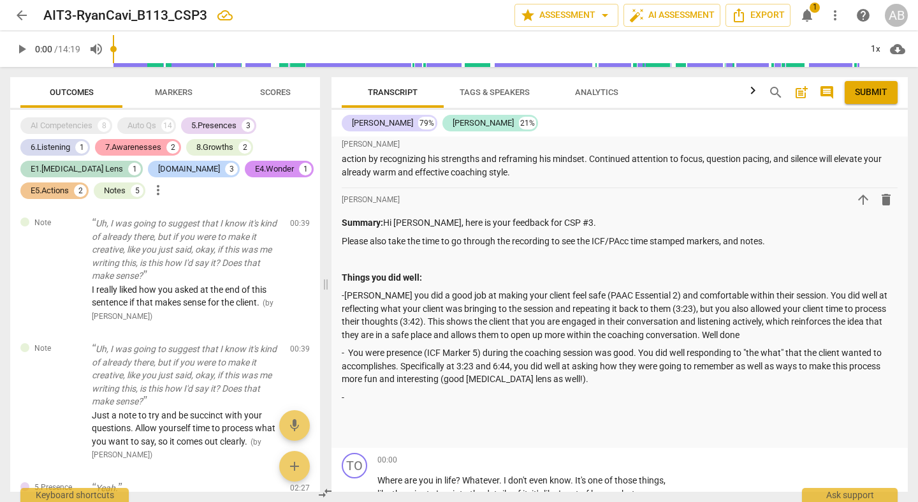
click at [160, 148] on div "7.Awarenesses" at bounding box center [133, 147] width 56 height 13
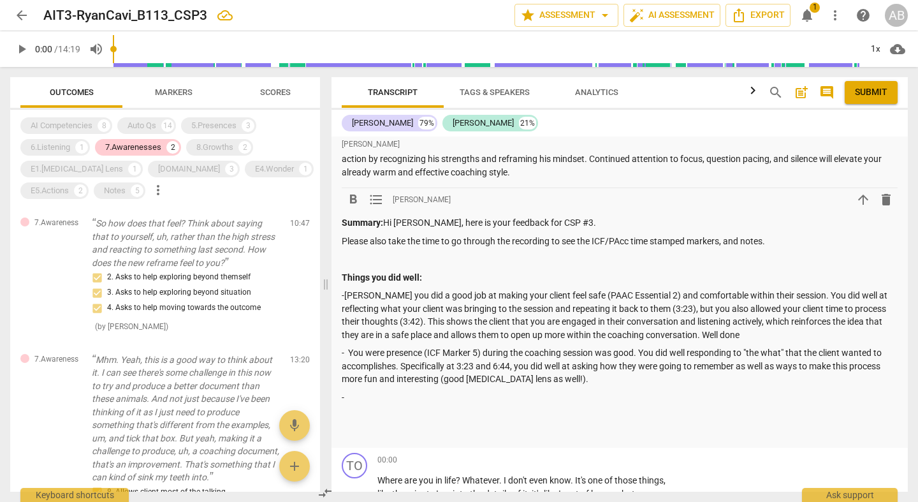
click at [449, 391] on p "-" at bounding box center [620, 397] width 556 height 13
click at [722, 391] on p "-I thought your ability to help evoke awareness (IFC Marker 7) was well done" at bounding box center [620, 397] width 556 height 13
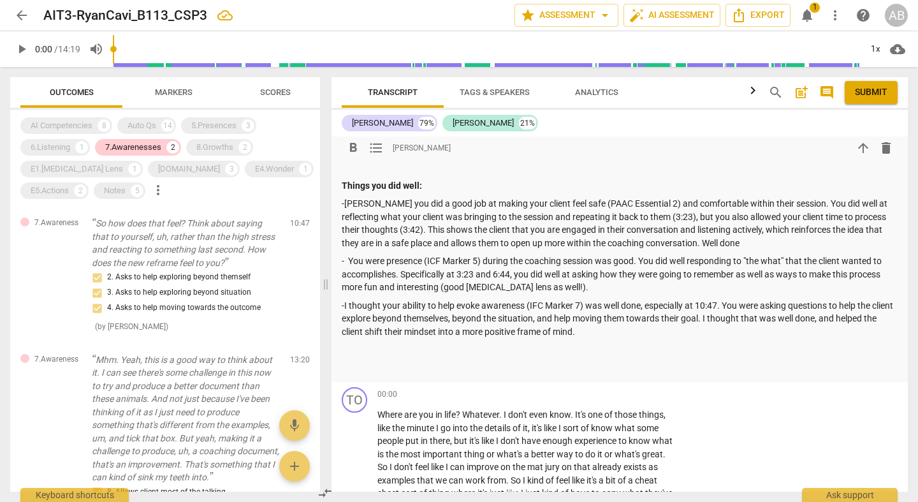
scroll to position [3051, 0]
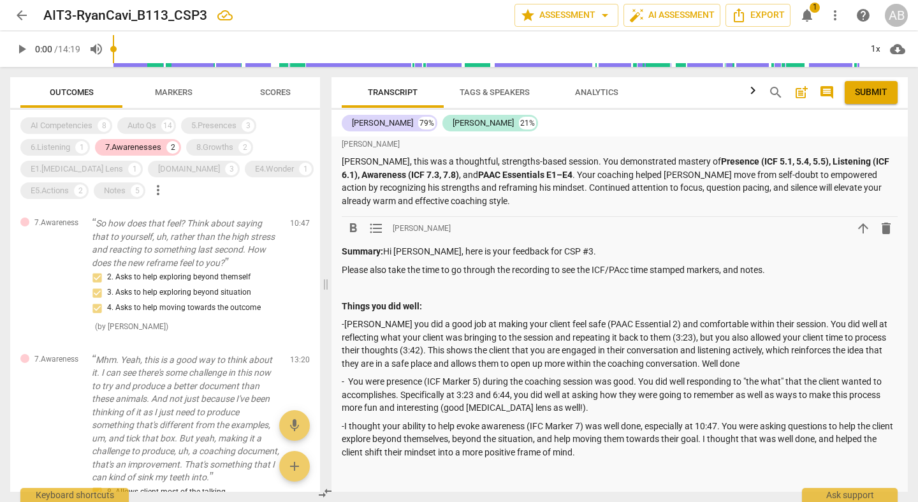
click at [452, 281] on p at bounding box center [620, 287] width 556 height 13
click at [632, 419] on p "-I thought your ability to help evoke awareness (IFC Marker 7) was well done, e…" at bounding box center [620, 439] width 556 height 40
drag, startPoint x: 467, startPoint y: 419, endPoint x: 300, endPoint y: 423, distance: 167.1
click at [300, 423] on div "Outcomes Markers Scores AI Competencies 8 Auto Qs 14 5.Presences 3 6.Listening …" at bounding box center [459, 284] width 918 height 435
click at [397, 431] on p "Opportunities for Growth:" at bounding box center [620, 488] width 556 height 13
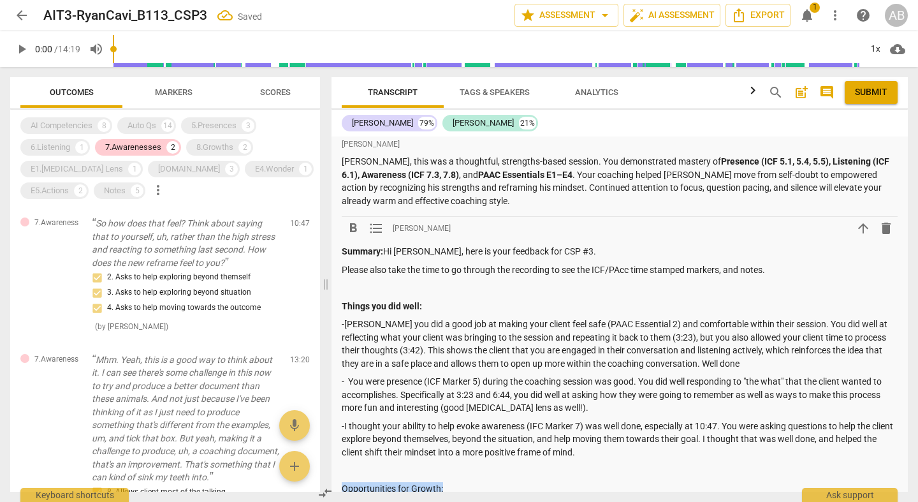
drag, startPoint x: 469, startPoint y: 413, endPoint x: 316, endPoint y: 412, distance: 153.0
click at [316, 412] on div "Outcomes Markers Scores AI Competencies 8 Auto Qs 14 5.Presences 3 6.Listening …" at bounding box center [459, 284] width 918 height 435
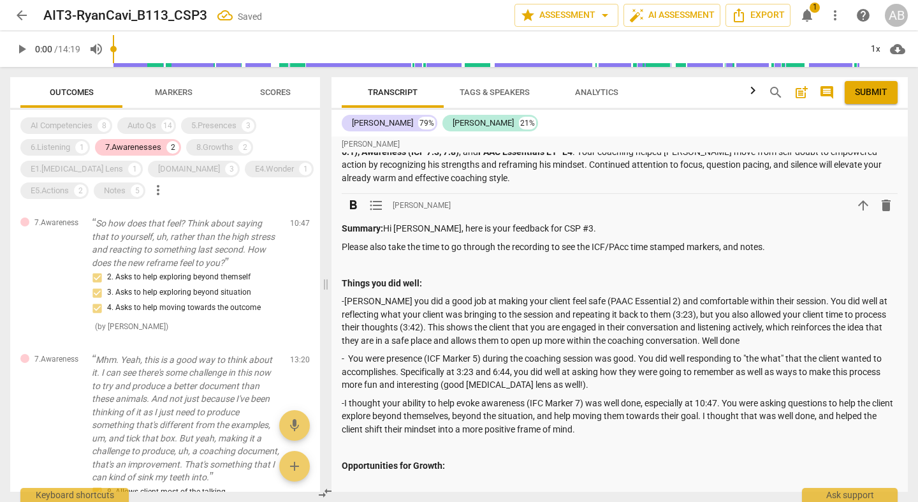
click at [450, 431] on p "Opportunities for Growth:" at bounding box center [620, 465] width 556 height 13
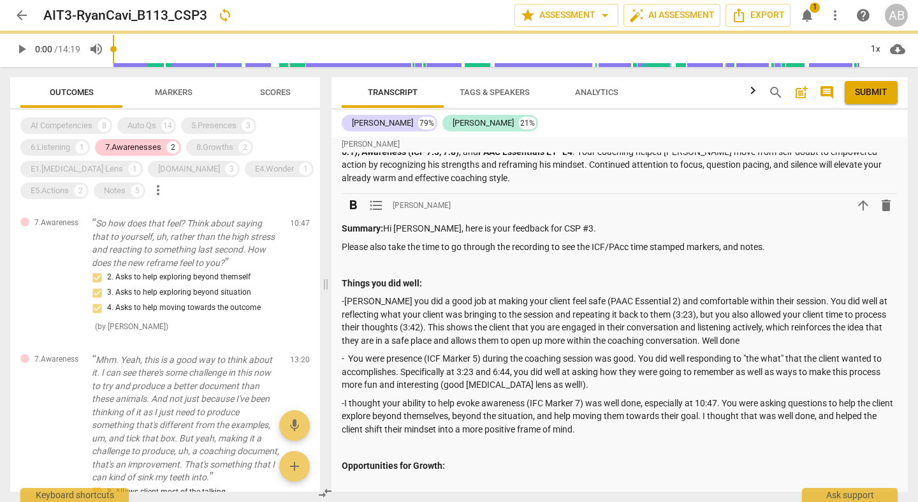
click at [442, 431] on p at bounding box center [620, 483] width 556 height 13
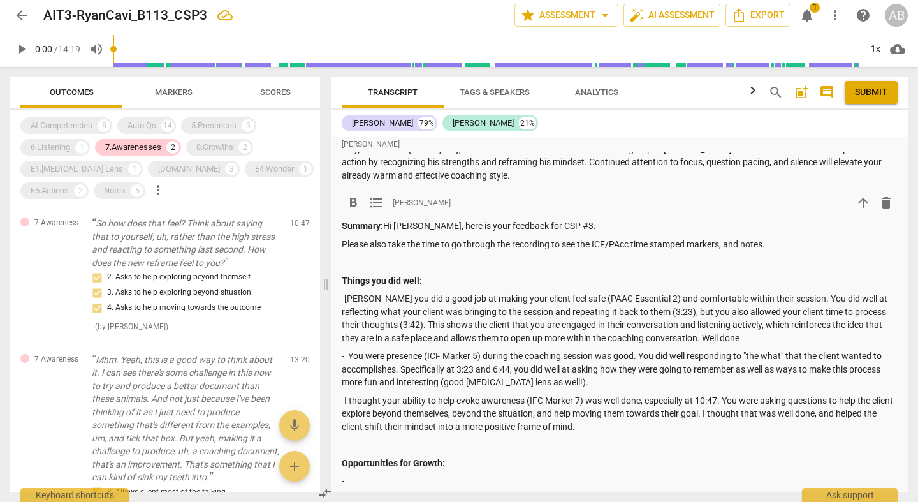
scroll to position [3197, 0]
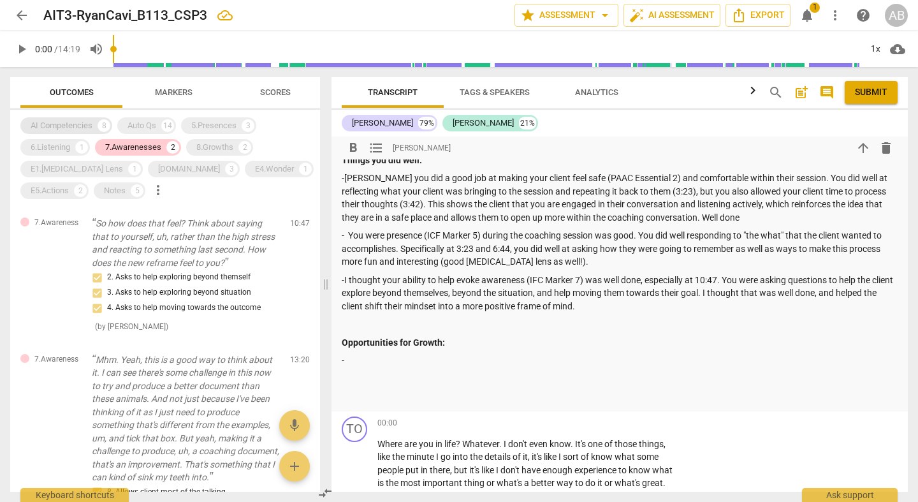
click at [74, 124] on div "AI Competencies" at bounding box center [62, 125] width 62 height 13
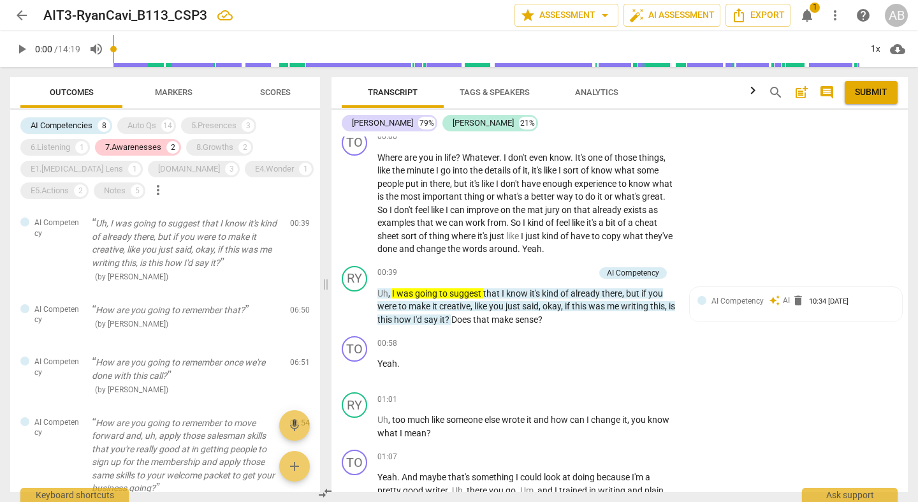
scroll to position [3060, 0]
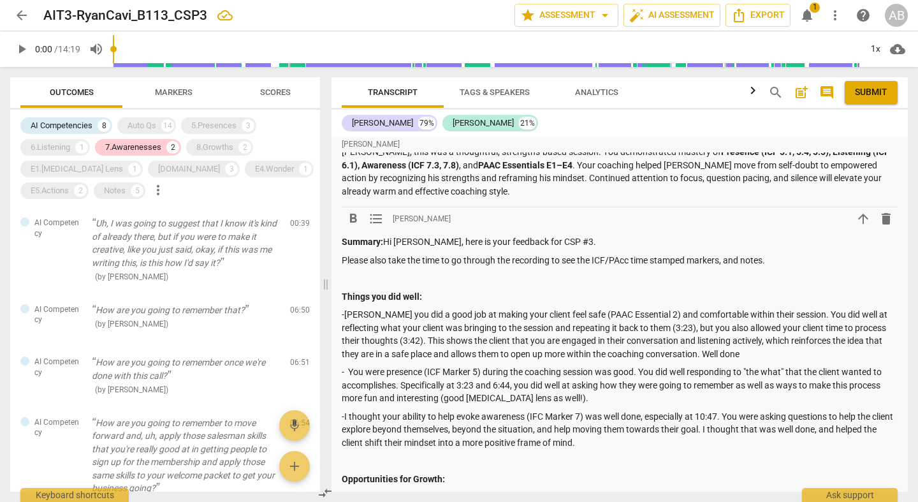
drag, startPoint x: 430, startPoint y: 449, endPoint x: 423, endPoint y: 434, distance: 17.1
click at [428, 431] on div "Summary: Hi [PERSON_NAME], here is your feedback for CSP #3. Please also take t…" at bounding box center [620, 387] width 556 height 305
click at [410, 431] on p "-" at bounding box center [620, 496] width 556 height 13
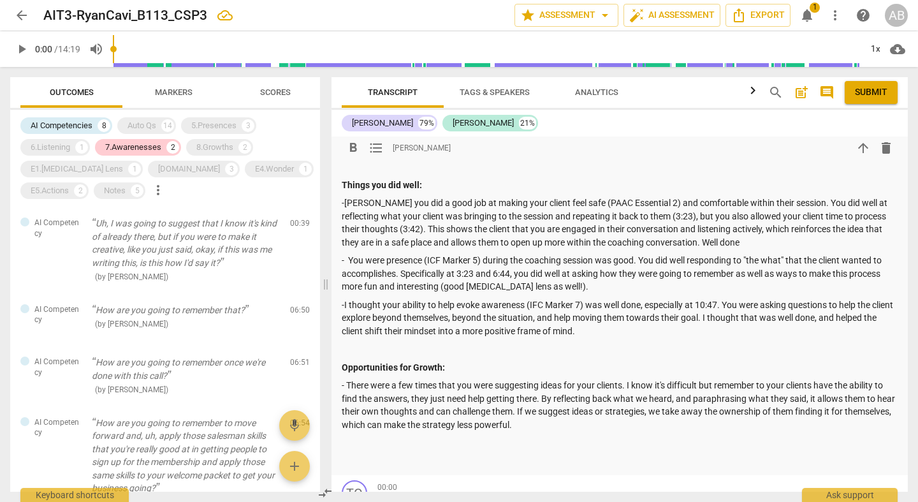
scroll to position [3261, 0]
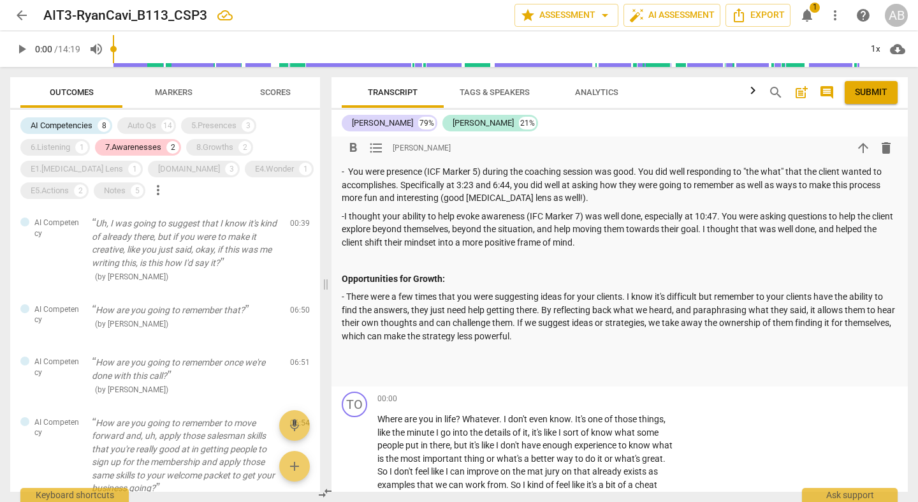
click at [636, 290] on p "- There were a few times that you were suggesting ideas for your clients. I kno…" at bounding box center [620, 316] width 556 height 52
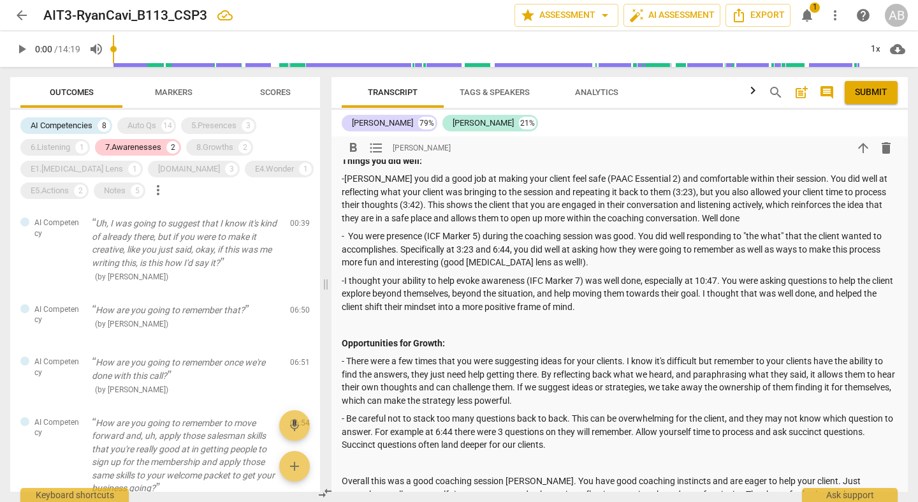
scroll to position [3313, 0]
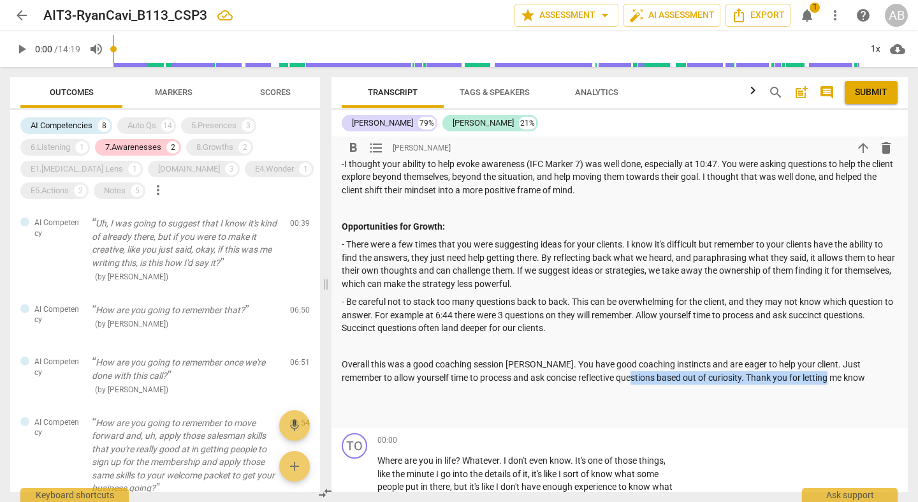
drag, startPoint x: 780, startPoint y: 307, endPoint x: 617, endPoint y: 306, distance: 162.6
click at [617, 358] on p "Overall this was a good coaching session [PERSON_NAME]. You have good coaching …" at bounding box center [620, 371] width 556 height 26
click at [710, 309] on div "Summary: Hi [PERSON_NAME], here is your feedback for CSP #3. Please also take t…" at bounding box center [620, 201] width 556 height 437
drag, startPoint x: 829, startPoint y: 296, endPoint x: 701, endPoint y: 297, distance: 128.1
click at [701, 358] on p "Overall this was a good coaching session [PERSON_NAME]. You have good coaching …" at bounding box center [620, 371] width 556 height 26
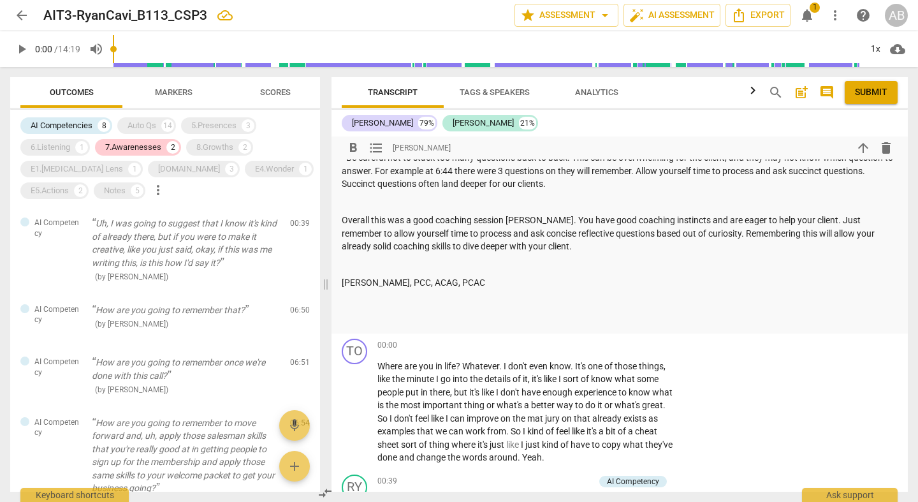
scroll to position [3433, 0]
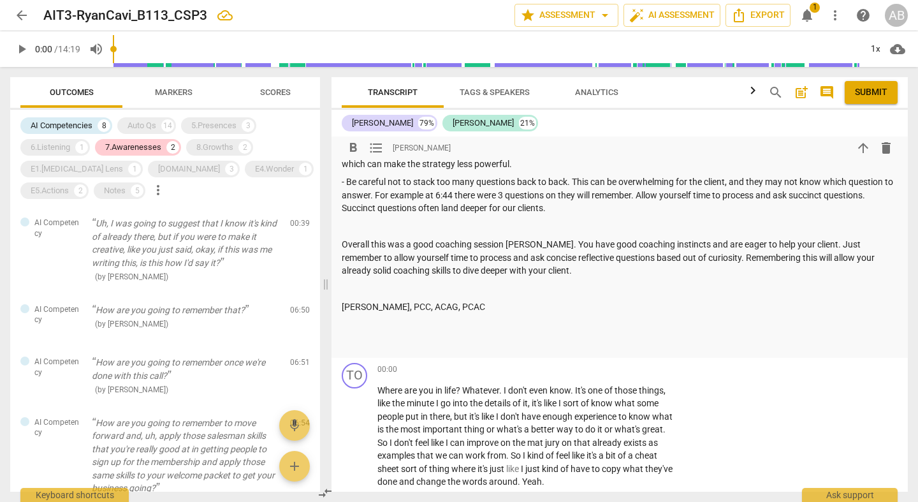
click at [472, 300] on p "[PERSON_NAME], PCC, ACAG, PCAC" at bounding box center [620, 306] width 556 height 13
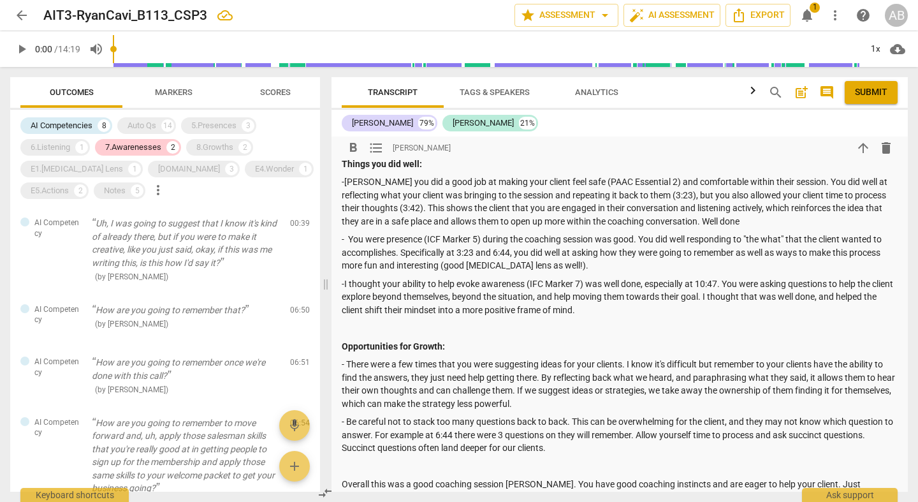
scroll to position [3096, 0]
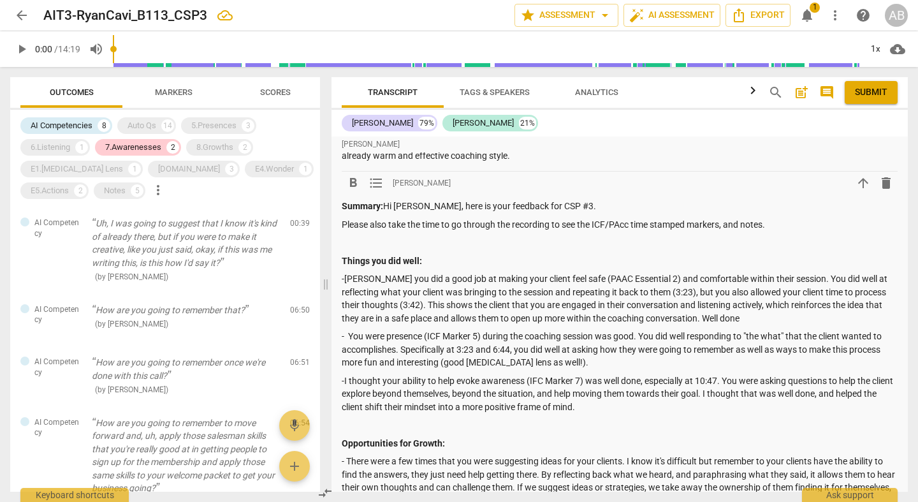
click at [876, 88] on span "Submit" at bounding box center [871, 92] width 33 height 13
click at [819, 11] on div "arrow_back AIT3-RyanCavi_B113_CSP3 edit star Assessment arrow_drop_down auto_fi…" at bounding box center [459, 15] width 898 height 23
click at [814, 11] on span "1" at bounding box center [815, 8] width 10 height 10
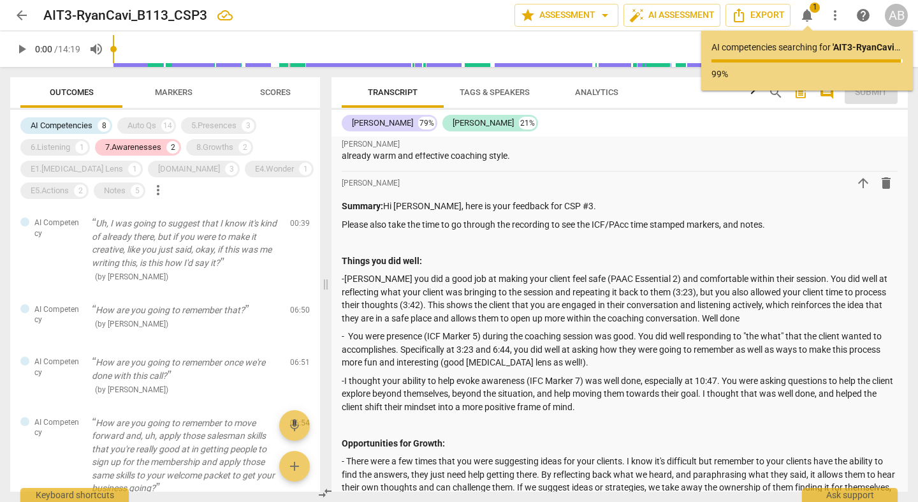
click at [815, 11] on span "1" at bounding box center [815, 8] width 10 height 10
